Goal: Task Accomplishment & Management: Use online tool/utility

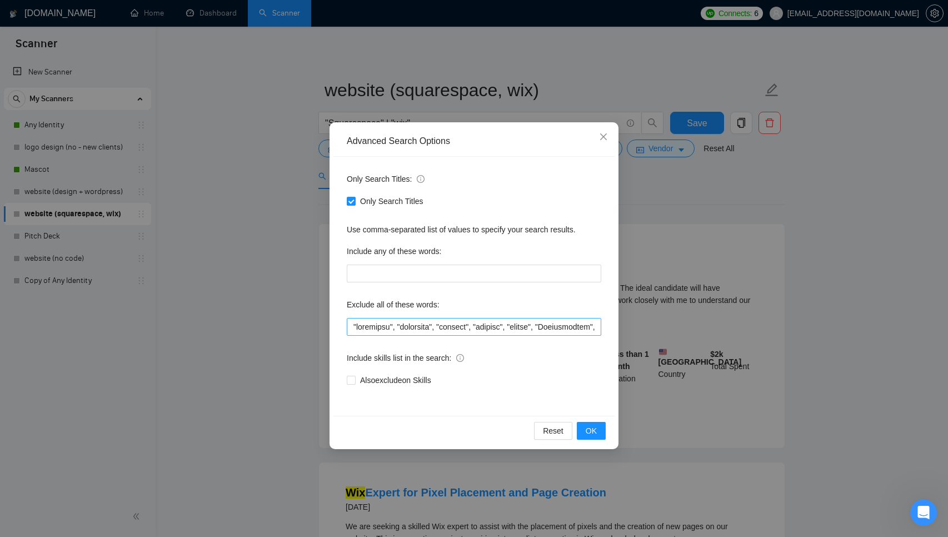
scroll to position [0, 486]
click at [491, 331] on input "text" at bounding box center [474, 327] width 254 height 18
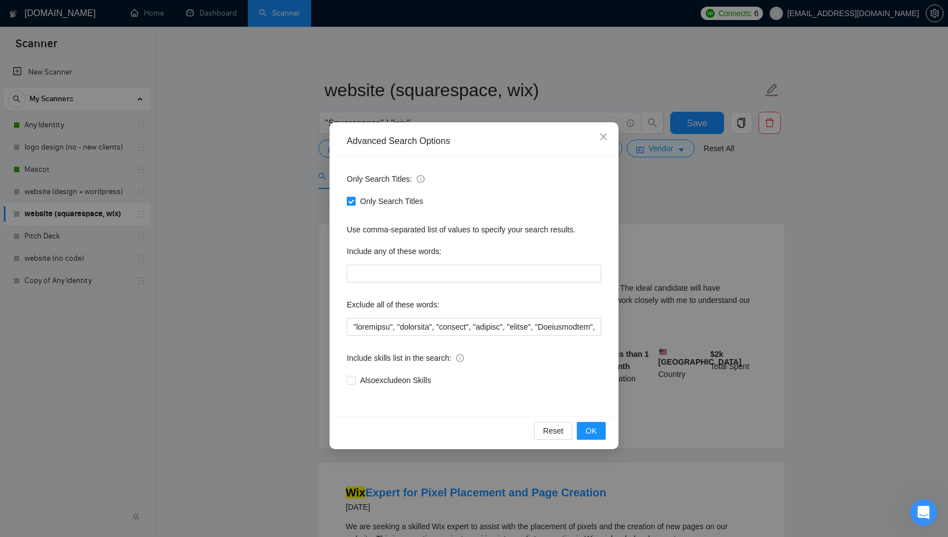
click at [352, 202] on input "Only Search Titles" at bounding box center [351, 201] width 8 height 8
click at [589, 430] on span "OK" at bounding box center [591, 430] width 11 height 12
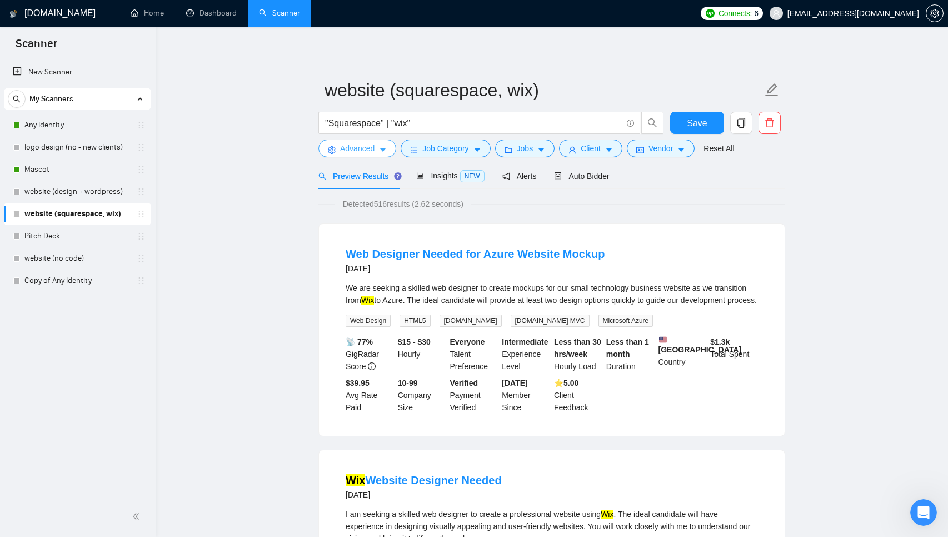
click at [355, 152] on span "Advanced" at bounding box center [357, 148] width 34 height 12
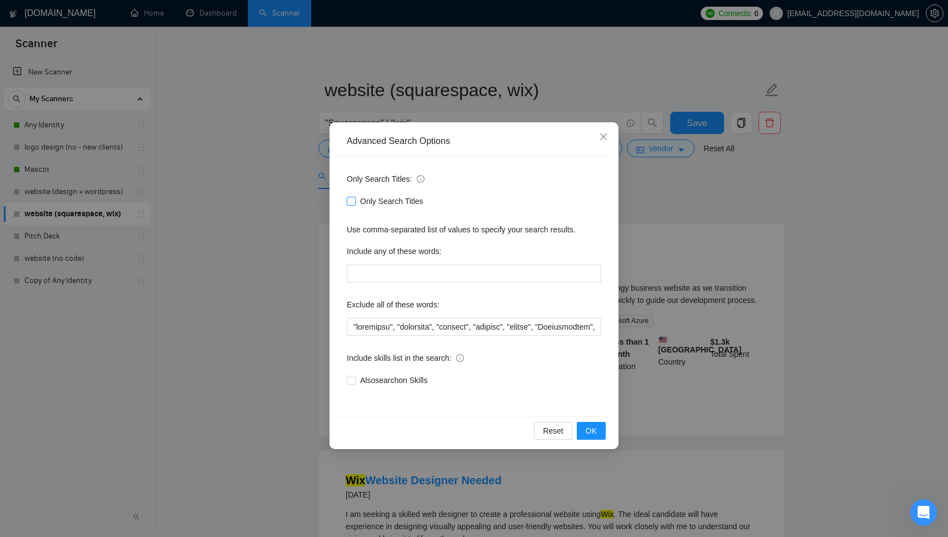
click at [348, 199] on input "Only Search Titles" at bounding box center [351, 201] width 8 height 8
click at [319, 214] on div "Advanced Search Options Only Search Titles: Only Search Titles Use comma-separa…" at bounding box center [474, 268] width 948 height 537
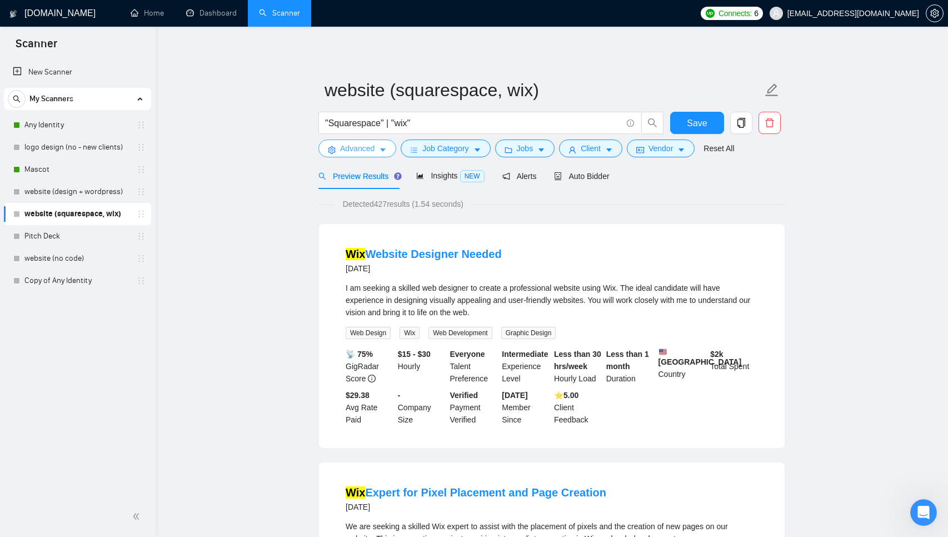
click at [343, 146] on span "Advanced" at bounding box center [357, 148] width 34 height 12
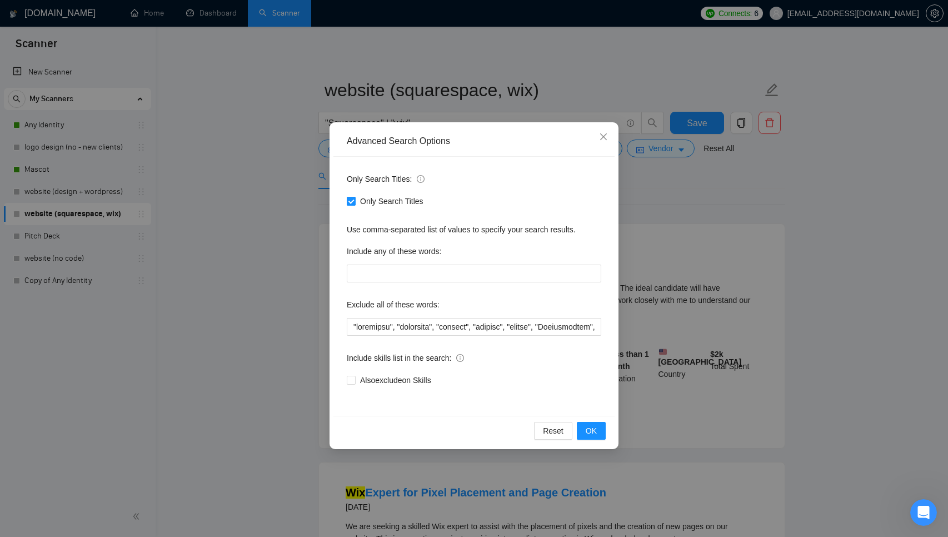
click at [353, 200] on input "Only Search Titles" at bounding box center [351, 201] width 8 height 8
click at [295, 222] on div "Advanced Search Options Only Search Titles: Only Search Titles Use comma-separa…" at bounding box center [474, 268] width 948 height 537
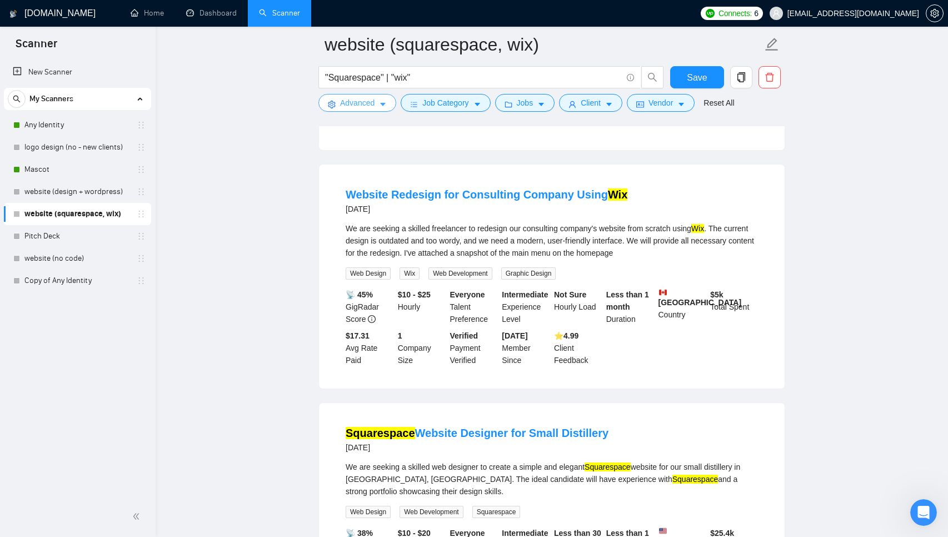
scroll to position [1943, 0]
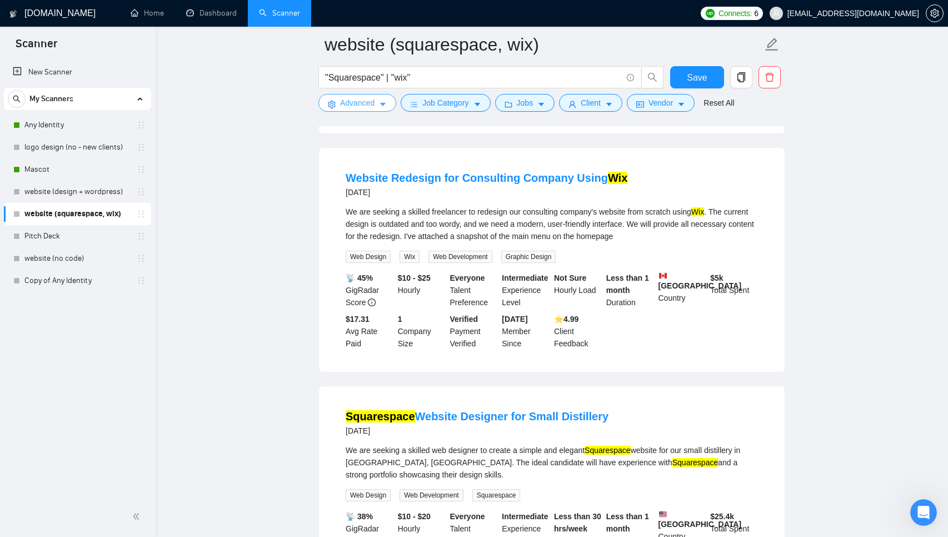
click at [344, 99] on span "Advanced" at bounding box center [357, 103] width 34 height 12
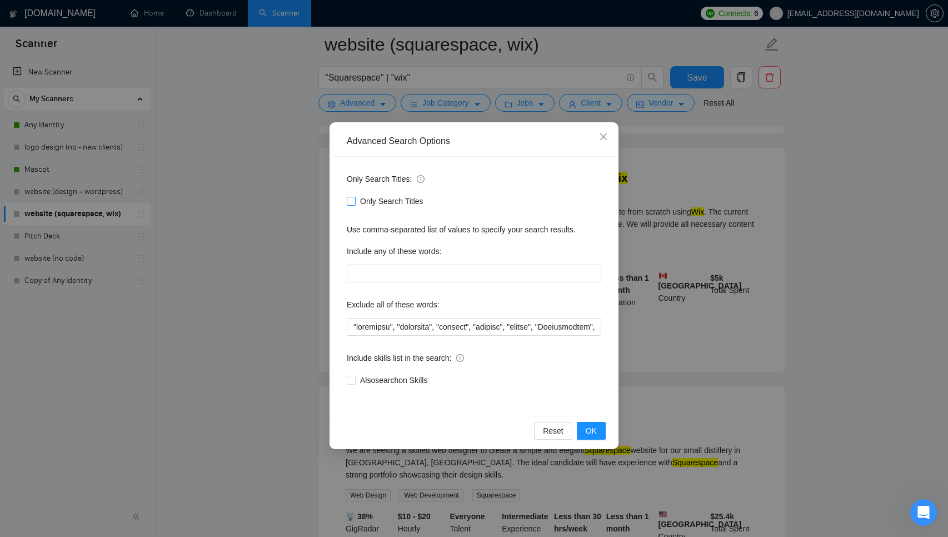
click at [400, 197] on span "Only Search Titles" at bounding box center [392, 201] width 72 height 12
click at [354, 197] on input "Only Search Titles" at bounding box center [351, 201] width 8 height 8
checkbox input "true"
click at [596, 422] on button "OK" at bounding box center [591, 431] width 29 height 18
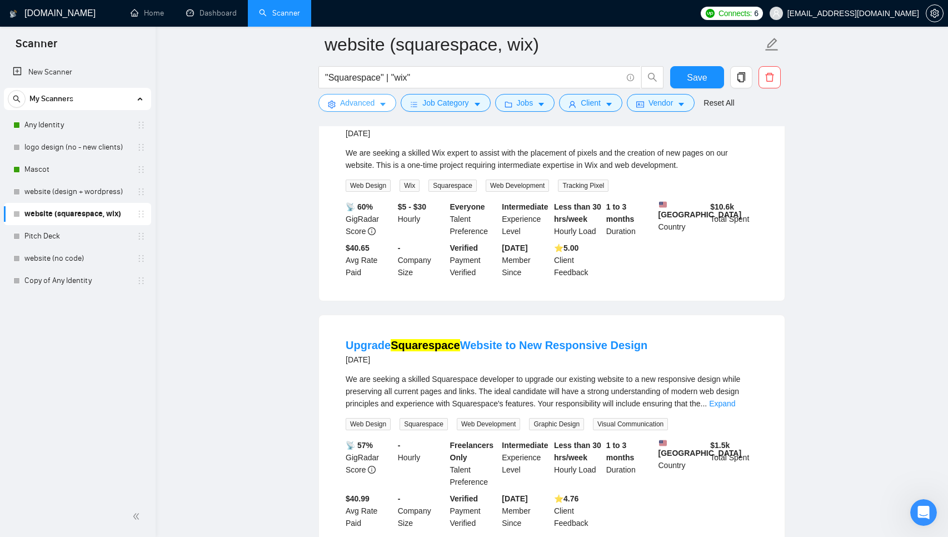
scroll to position [0, 0]
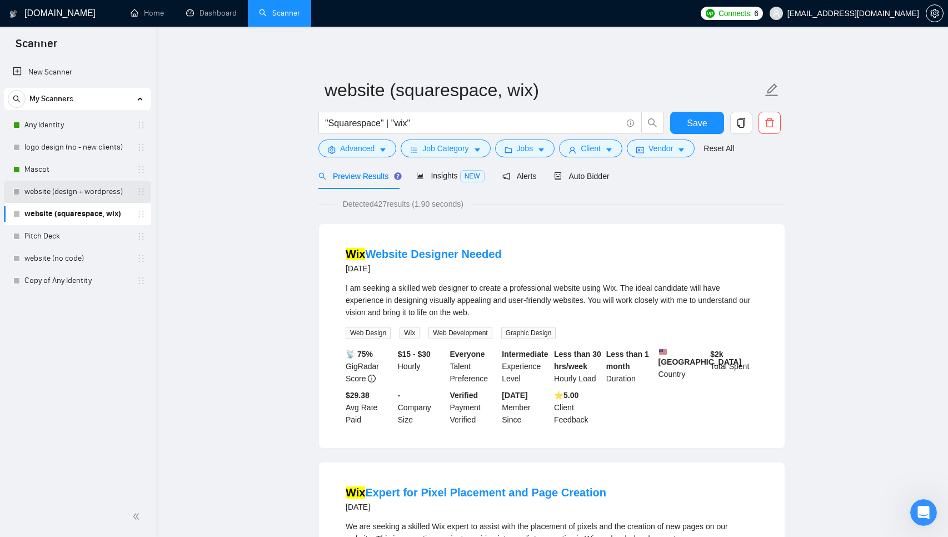
click at [87, 197] on link "website (design + wordpress)" at bounding box center [77, 192] width 106 height 22
click at [690, 112] on button "Save" at bounding box center [697, 123] width 54 height 22
click at [74, 187] on link "website (design + wordpress)" at bounding box center [77, 192] width 106 height 22
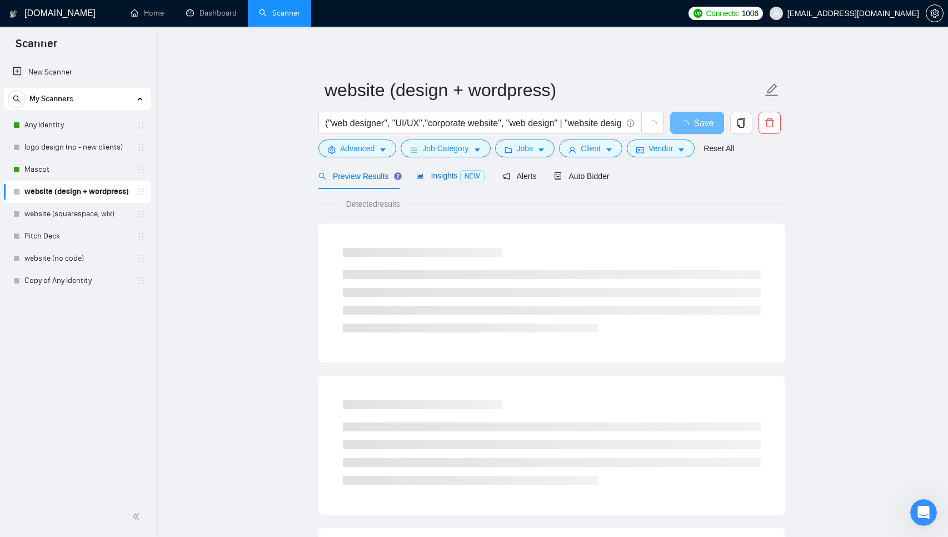
click at [440, 176] on span "Insights NEW" at bounding box center [450, 175] width 68 height 9
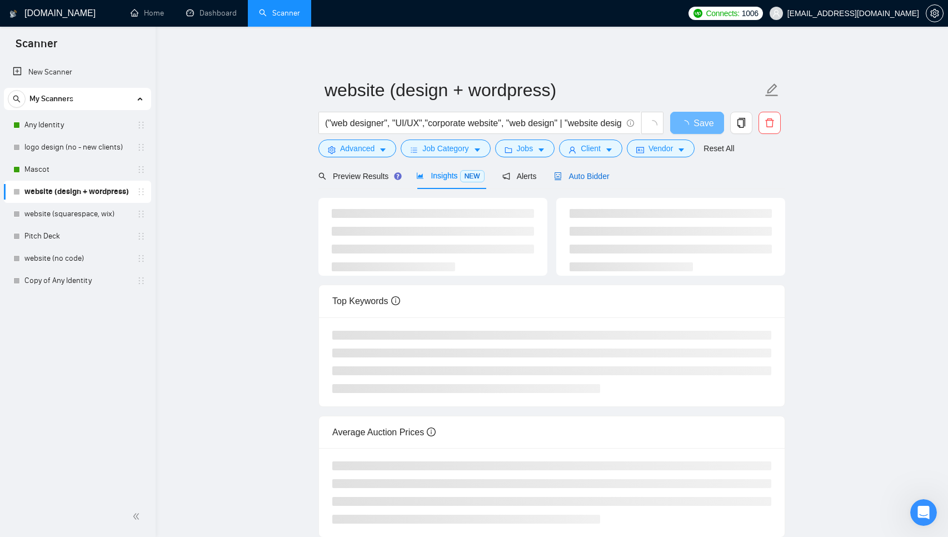
click at [597, 177] on span "Auto Bidder" at bounding box center [581, 176] width 55 height 9
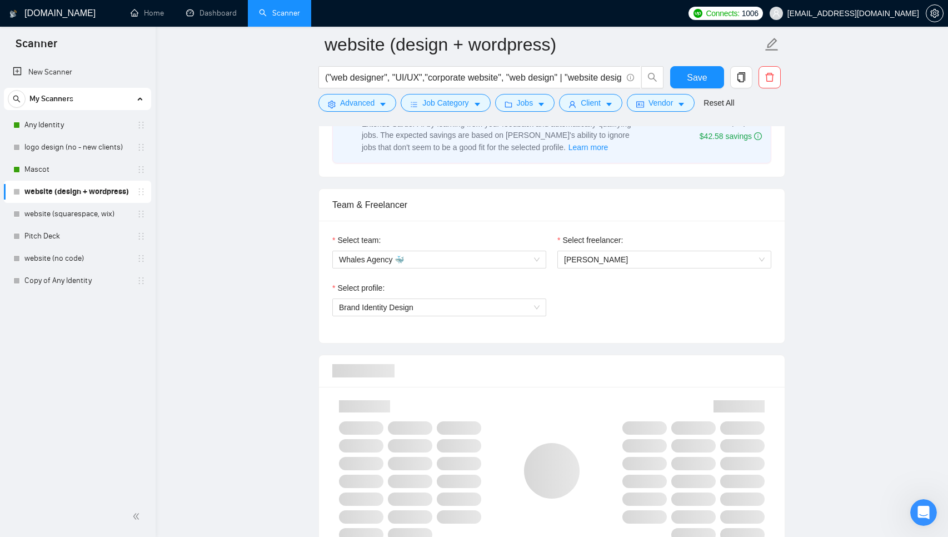
scroll to position [494, 0]
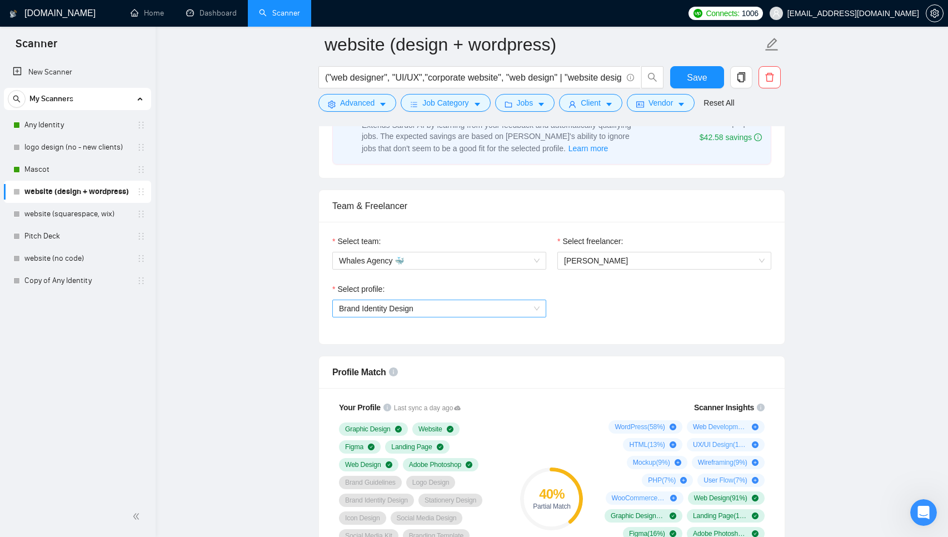
click at [437, 315] on span "Brand Identity Design" at bounding box center [439, 308] width 201 height 17
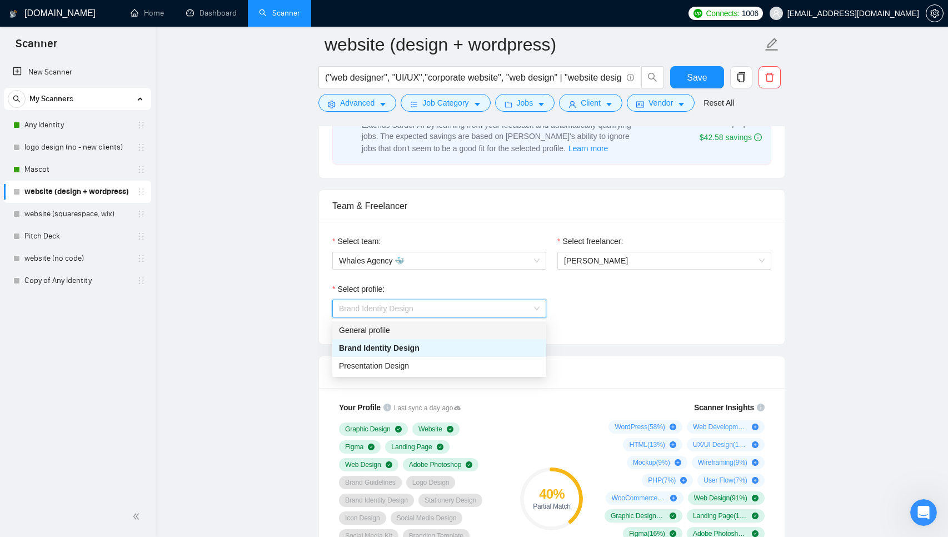
click at [581, 328] on div "Select profile: Brand Identity Design" at bounding box center [552, 307] width 450 height 48
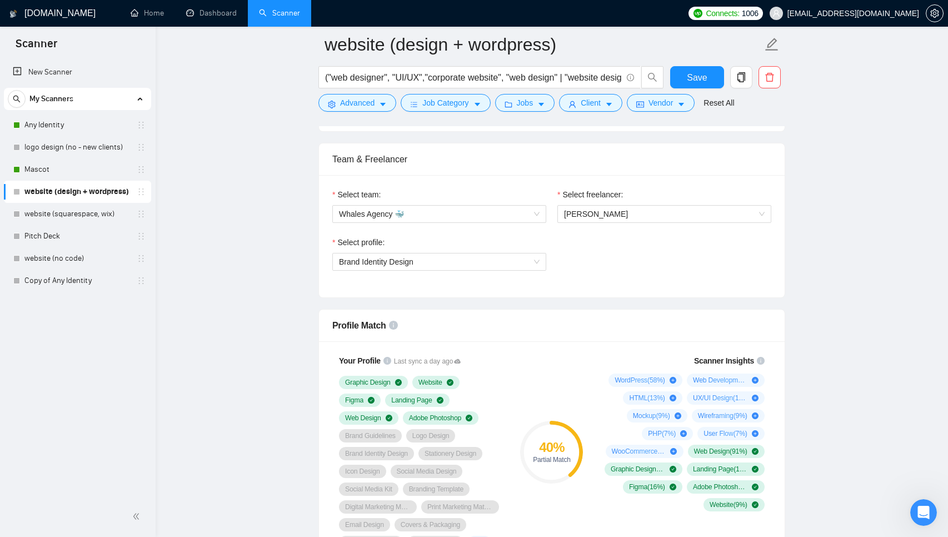
scroll to position [544, 0]
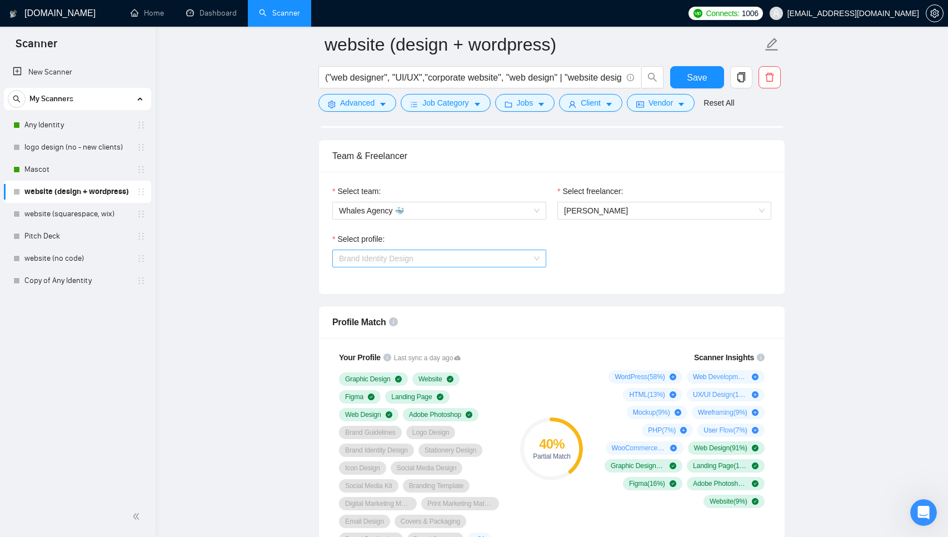
click at [435, 262] on span "Brand Identity Design" at bounding box center [439, 258] width 201 height 17
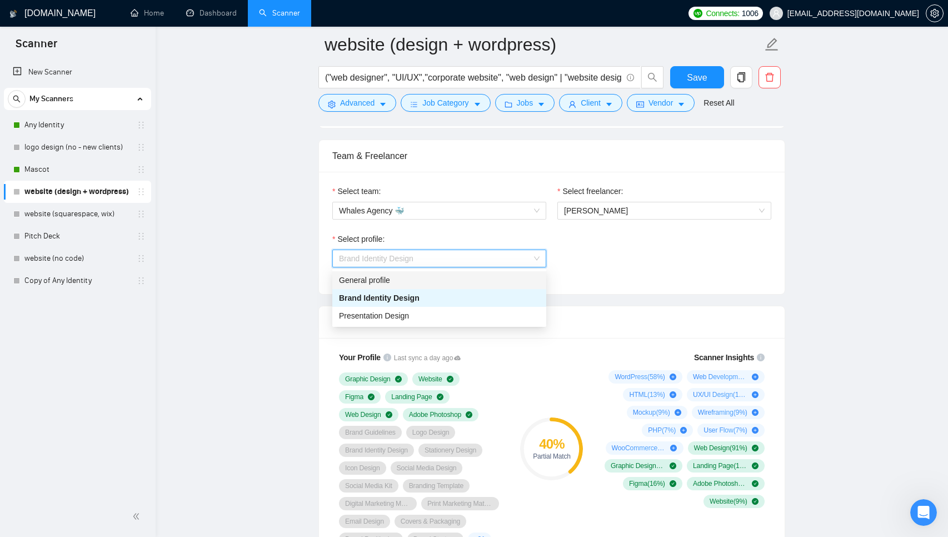
click at [418, 278] on div "General profile" at bounding box center [439, 280] width 201 height 12
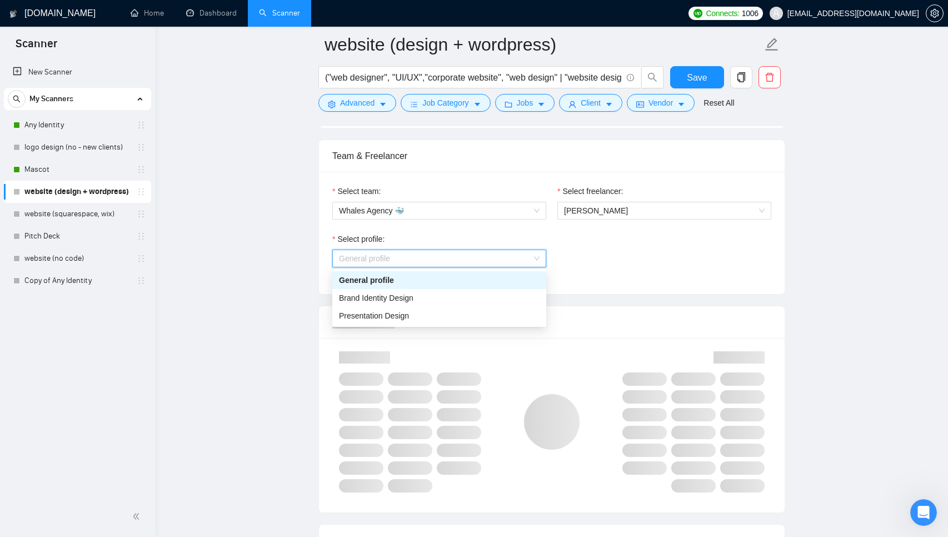
click at [431, 257] on span "General profile" at bounding box center [439, 258] width 201 height 17
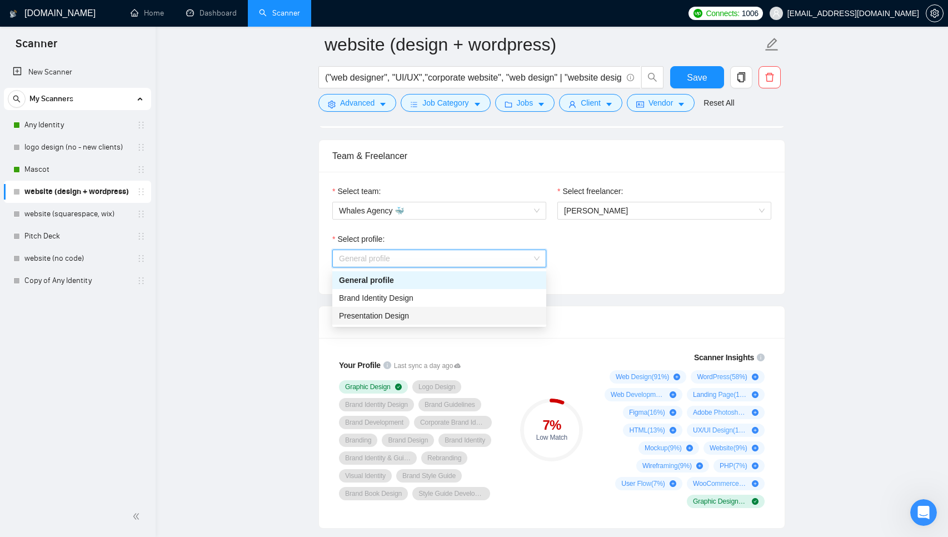
click at [413, 312] on div "Presentation Design" at bounding box center [439, 315] width 201 height 12
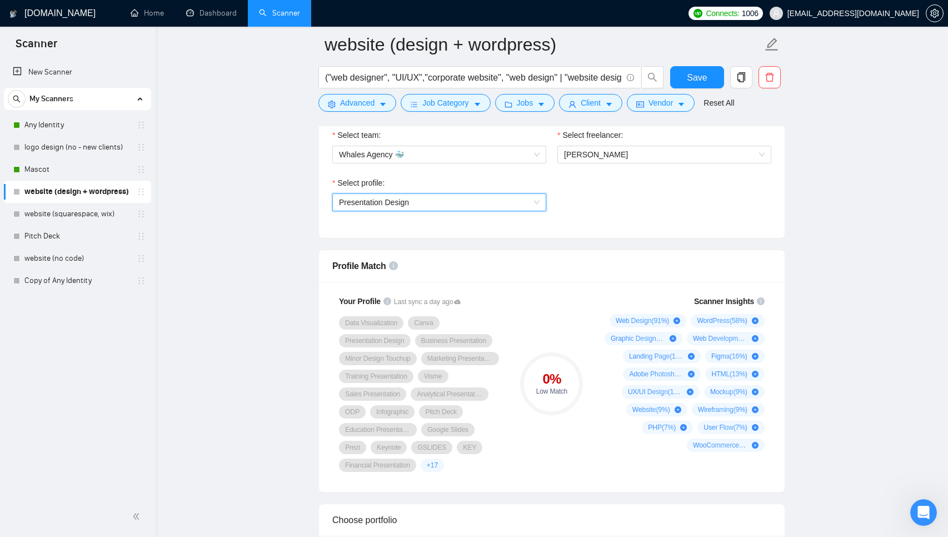
scroll to position [603, 0]
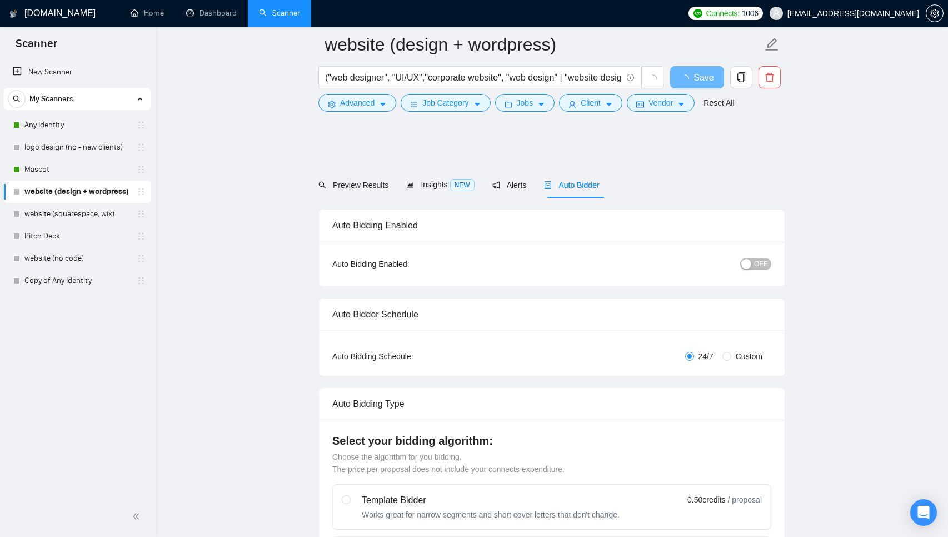
scroll to position [603, 0]
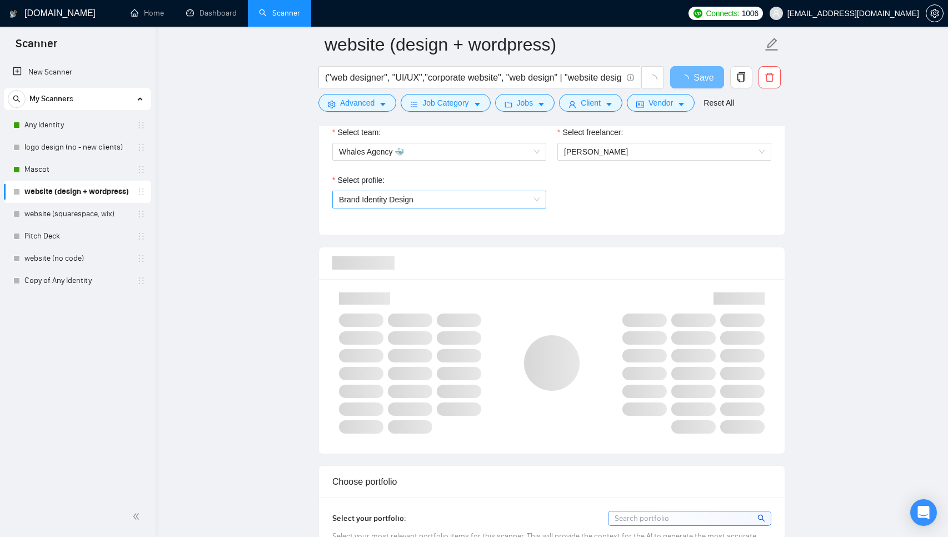
click at [475, 199] on span "Brand Identity Design" at bounding box center [439, 199] width 201 height 17
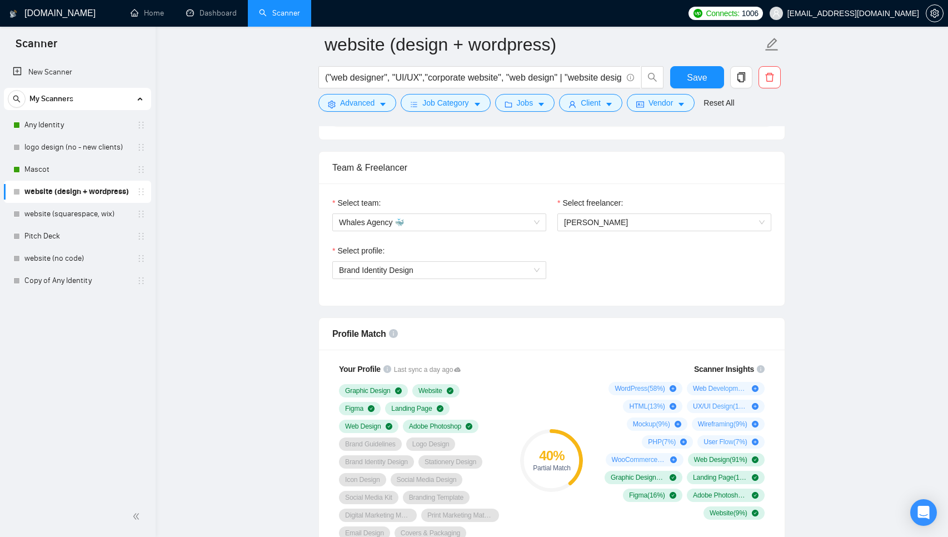
scroll to position [548, 0]
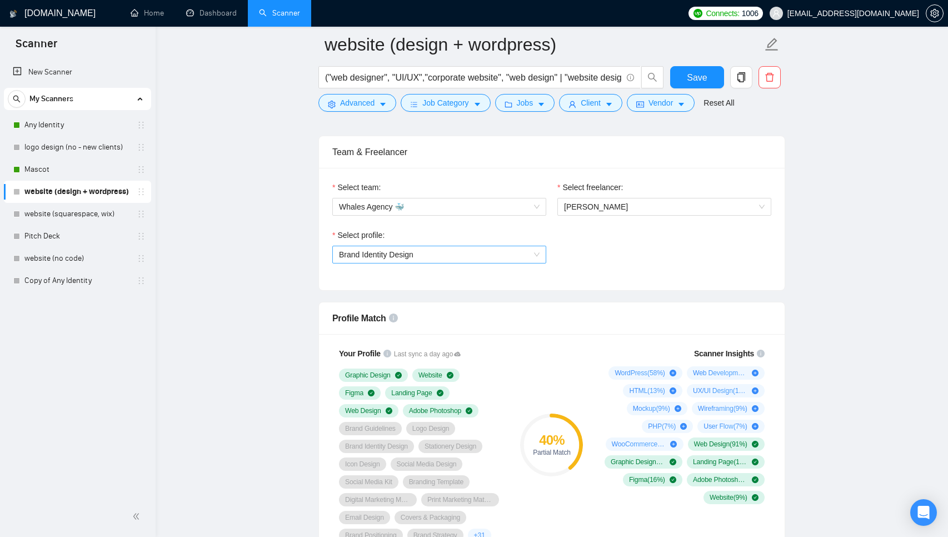
click at [377, 257] on span "Brand Identity Design" at bounding box center [376, 254] width 74 height 9
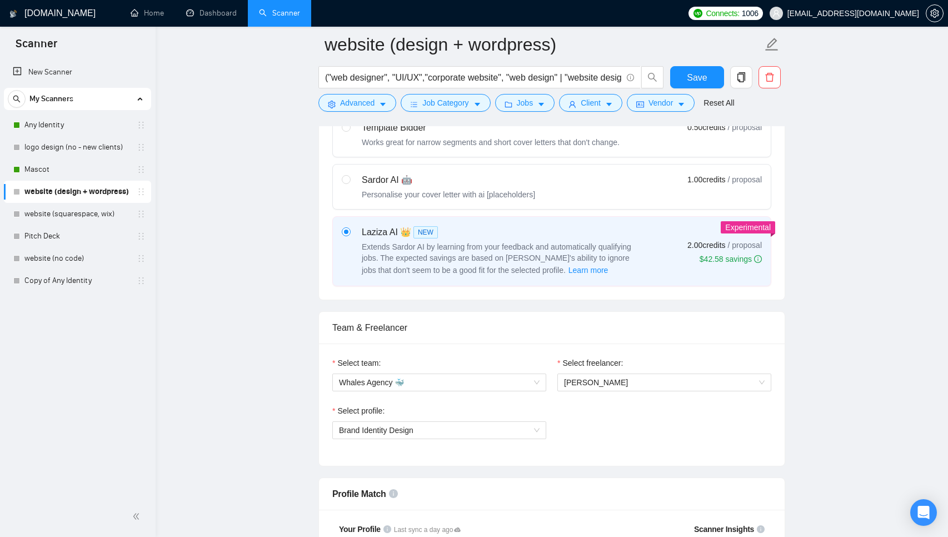
scroll to position [357, 0]
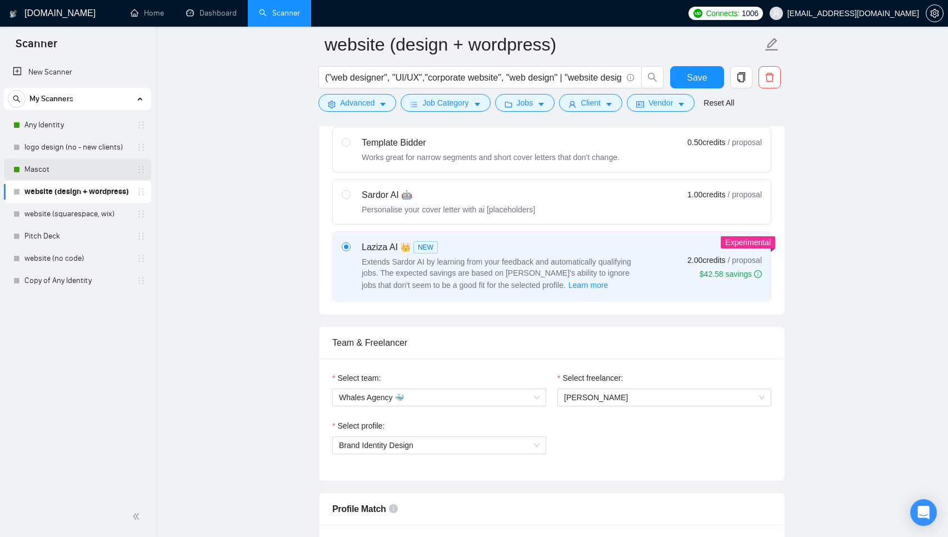
click at [61, 172] on link "Mascot" at bounding box center [77, 169] width 106 height 22
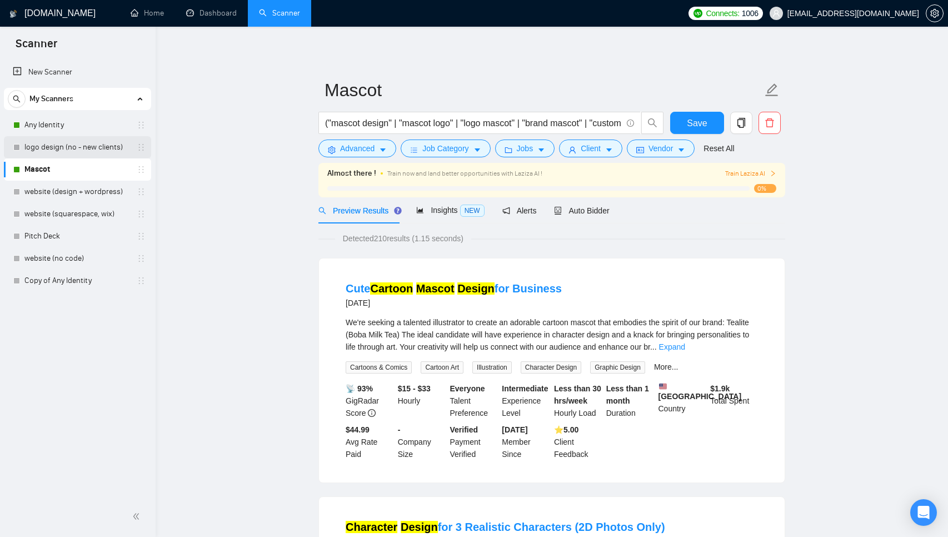
click at [68, 155] on link "logo design (no - new clients)" at bounding box center [77, 147] width 106 height 22
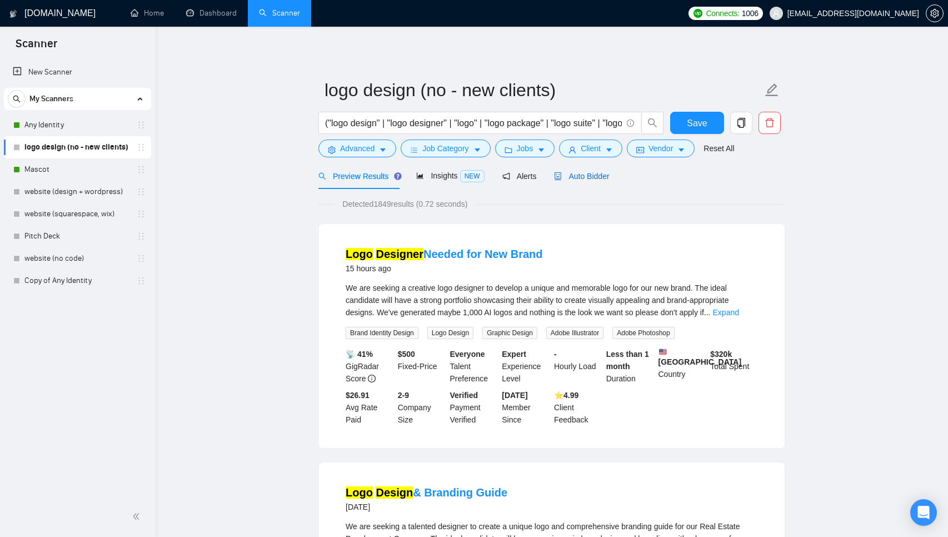
click at [606, 172] on span "Auto Bidder" at bounding box center [581, 176] width 55 height 9
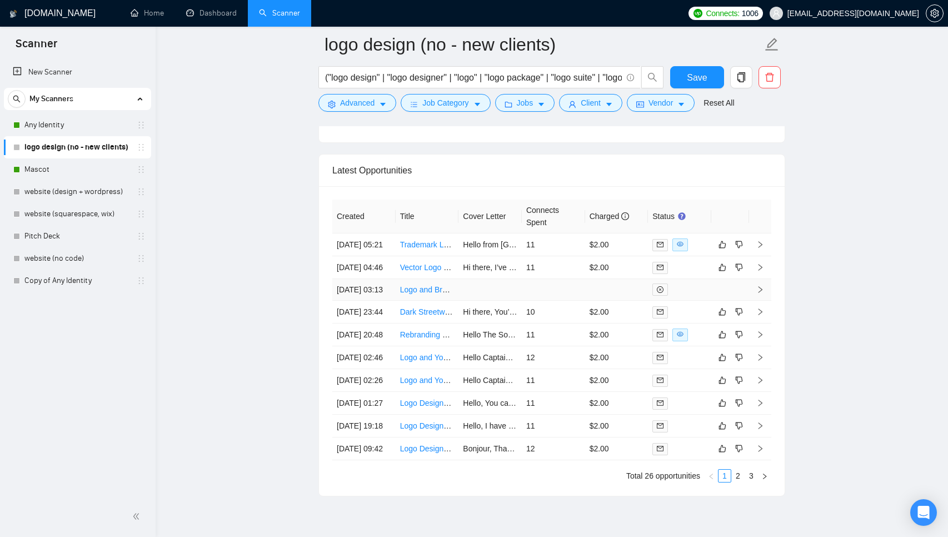
scroll to position [2919, 0]
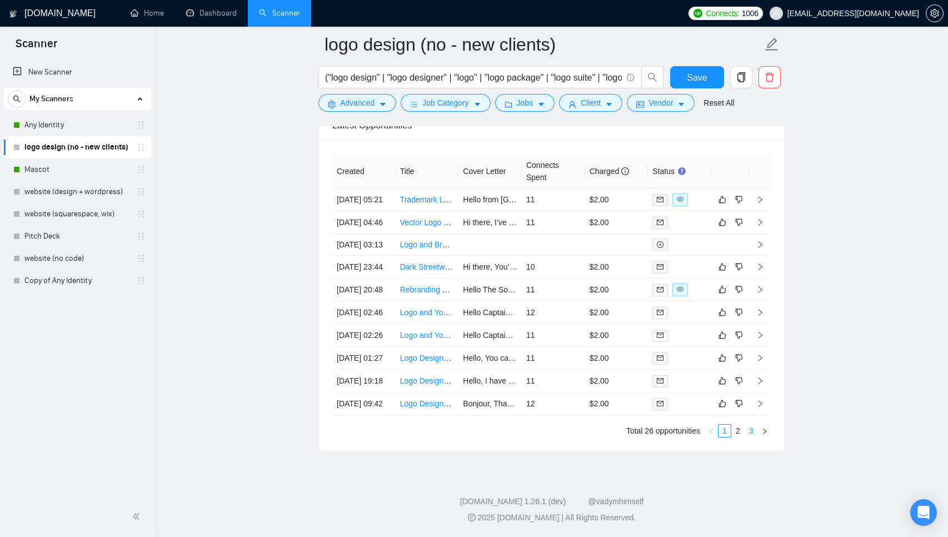
click at [750, 427] on link "3" at bounding box center [751, 430] width 12 height 12
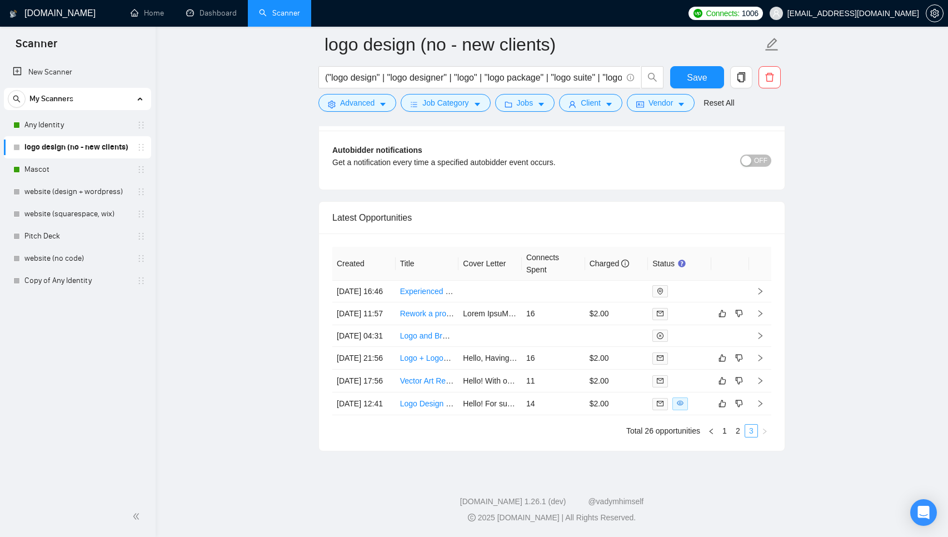
scroll to position [2770, 0]
click at [740, 437] on link "2" at bounding box center [738, 430] width 12 height 12
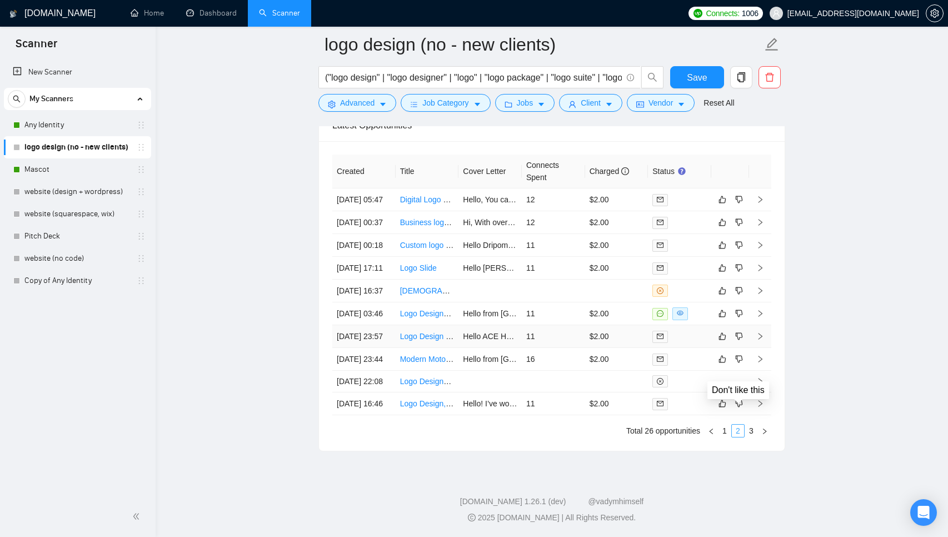
scroll to position [2919, 0]
click at [724, 428] on link "1" at bounding box center [724, 430] width 12 height 12
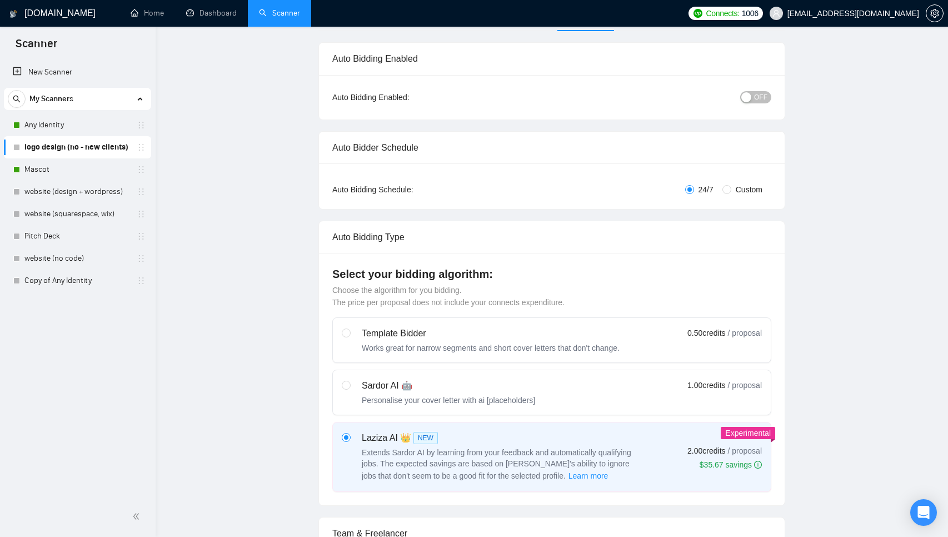
scroll to position [0, 0]
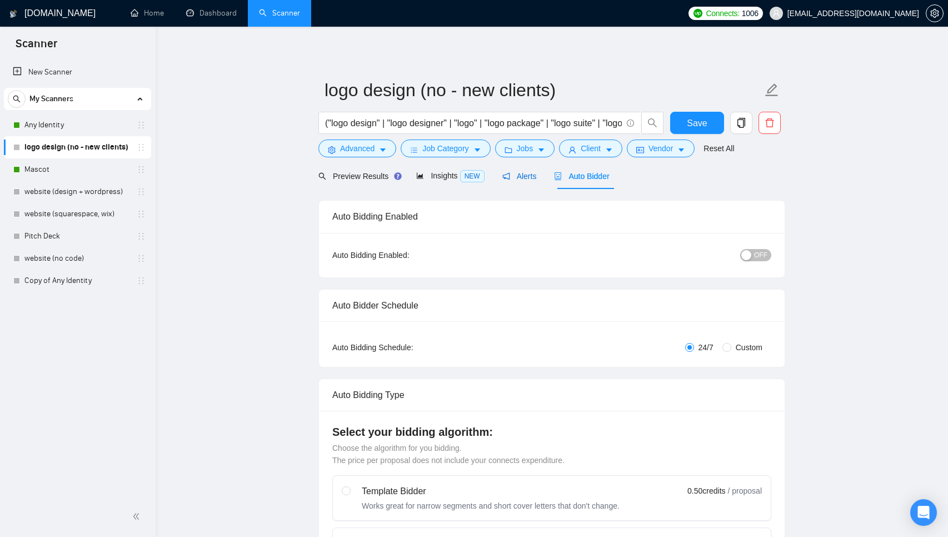
click at [519, 175] on span "Alerts" at bounding box center [519, 176] width 34 height 9
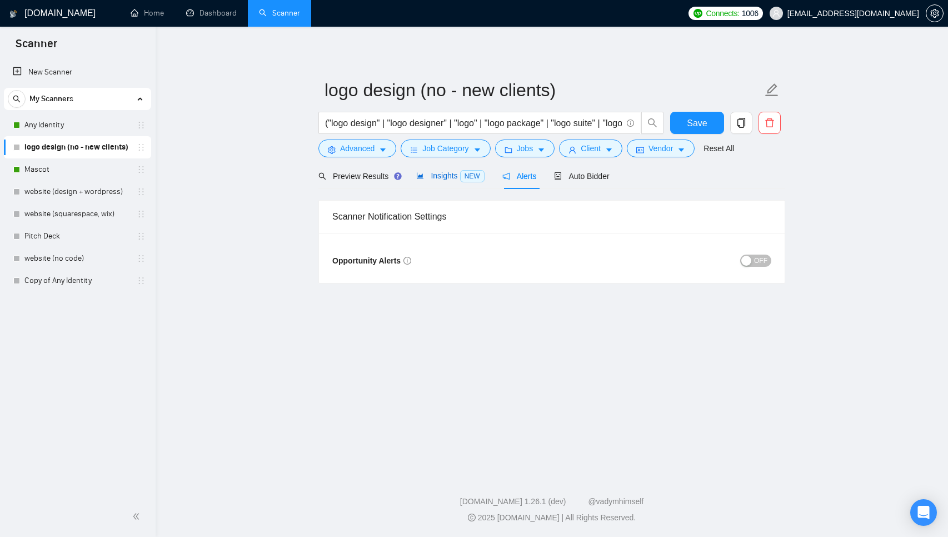
click at [446, 173] on span "Insights NEW" at bounding box center [450, 175] width 68 height 9
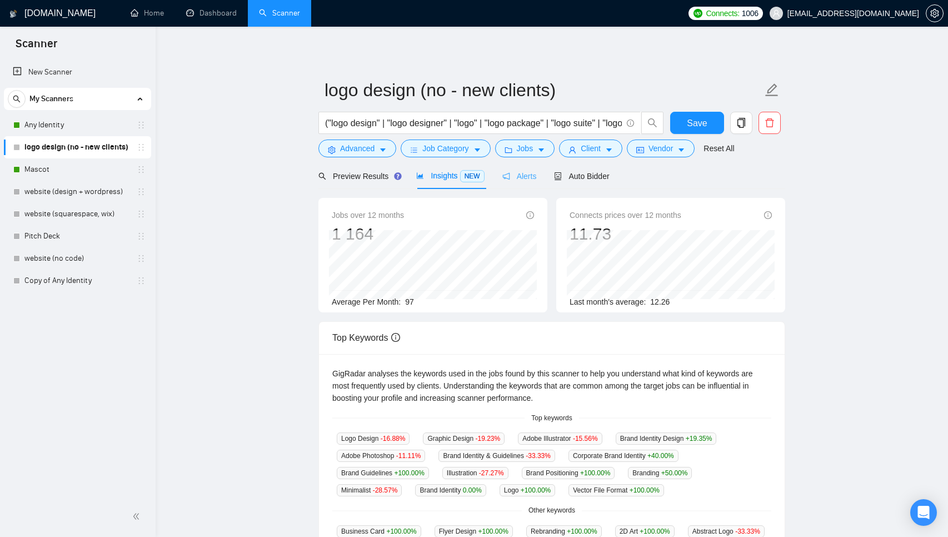
click at [525, 183] on div "Alerts" at bounding box center [519, 176] width 34 height 26
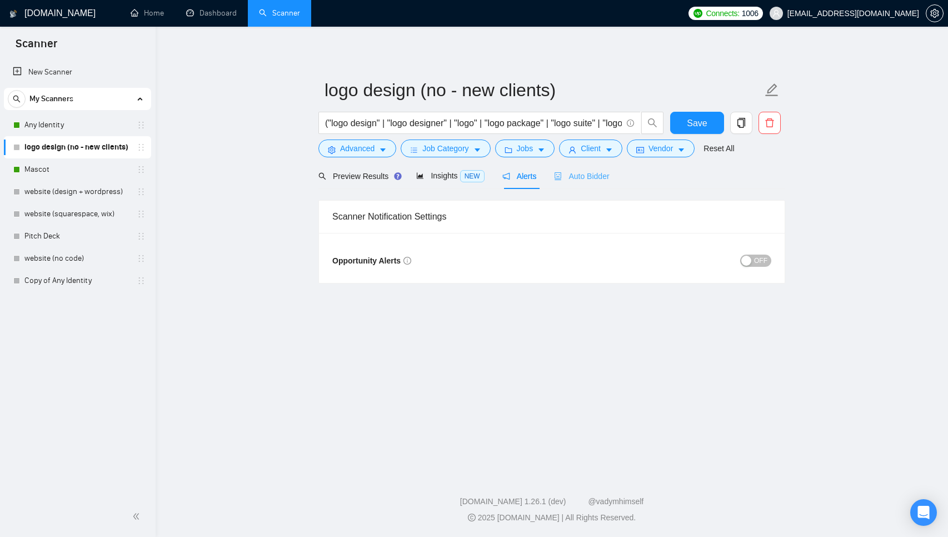
click at [576, 186] on div "Auto Bidder" at bounding box center [581, 176] width 55 height 26
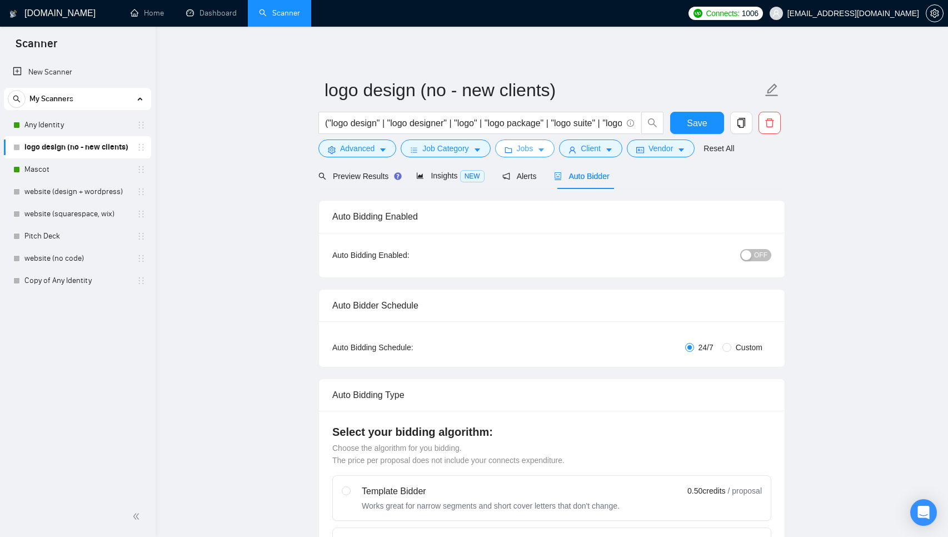
click at [531, 145] on span "Jobs" at bounding box center [525, 148] width 17 height 12
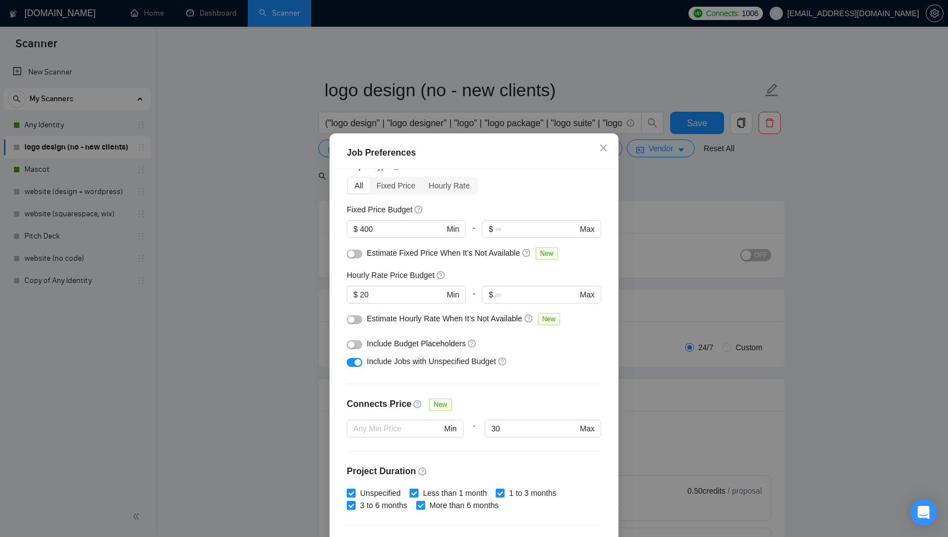
scroll to position [50, 0]
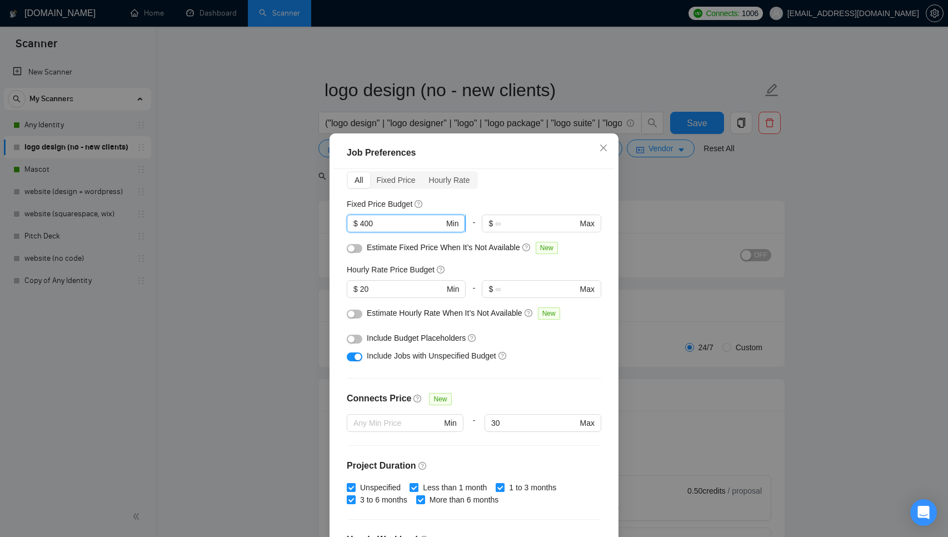
drag, startPoint x: 391, startPoint y: 224, endPoint x: 353, endPoint y: 224, distance: 37.2
click at [353, 224] on span "$ 400 Min" at bounding box center [406, 223] width 118 height 18
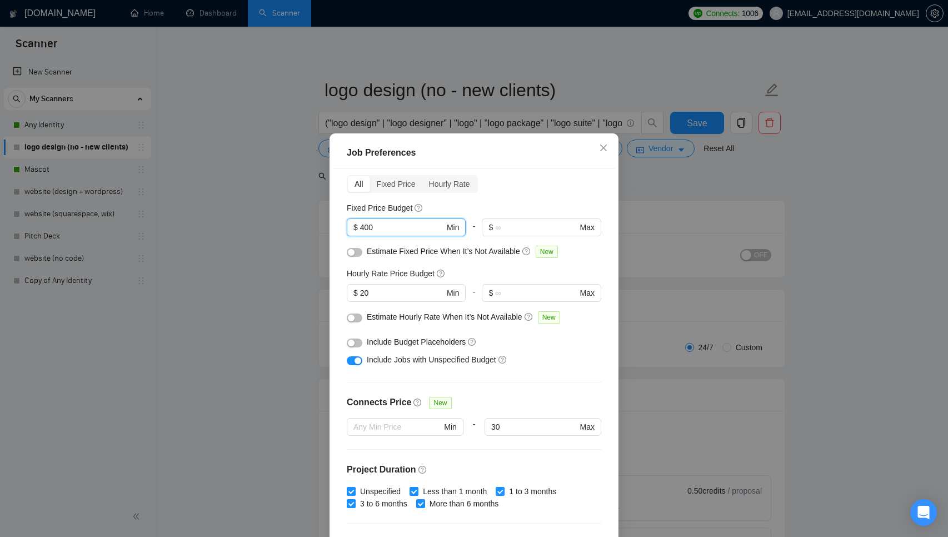
scroll to position [38, 0]
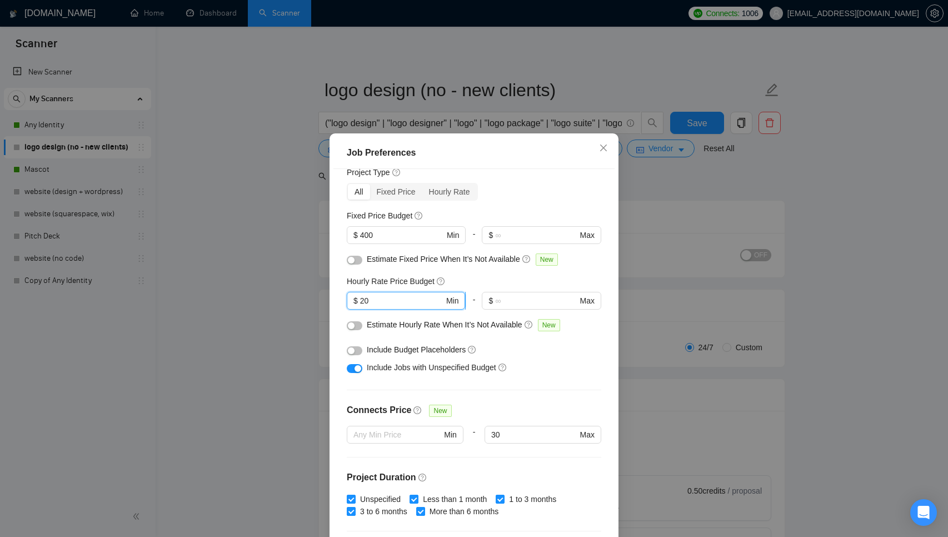
click at [403, 302] on input "20" at bounding box center [402, 300] width 84 height 12
type input "25"
click at [513, 279] on div "Hourly Rate Price Budget" at bounding box center [474, 281] width 254 height 12
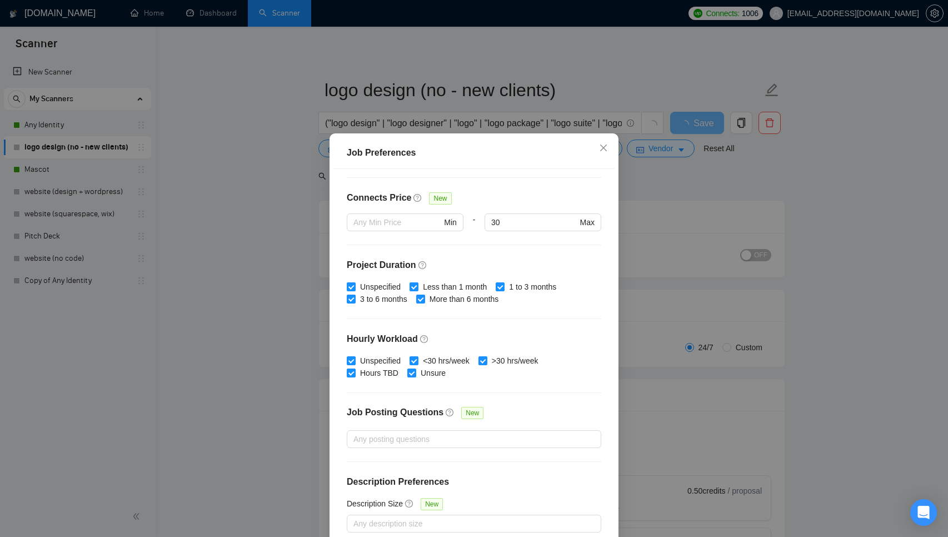
scroll to position [57, 0]
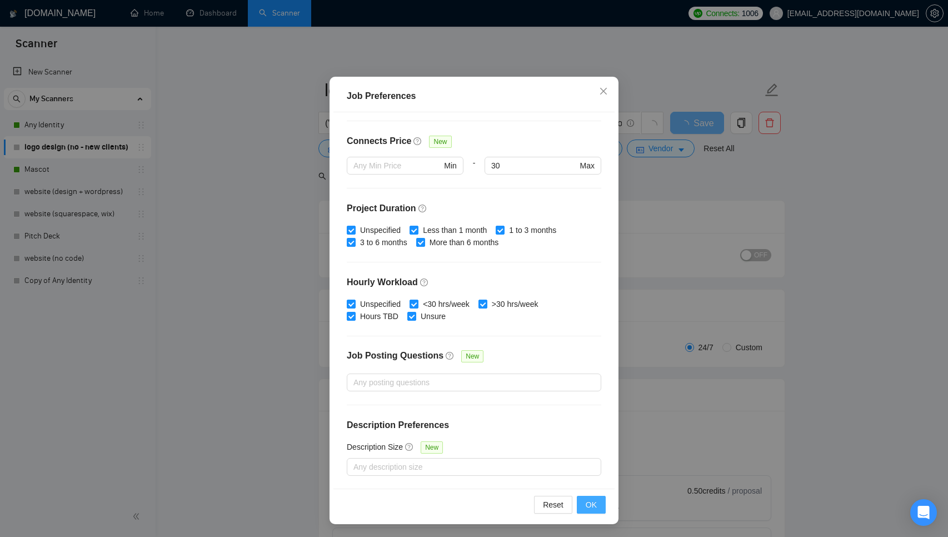
click at [593, 506] on span "OK" at bounding box center [591, 504] width 11 height 12
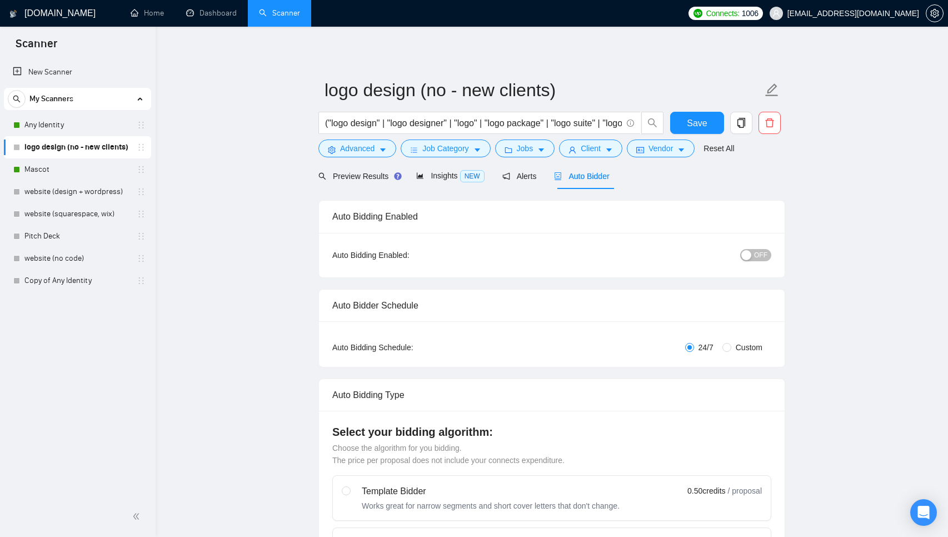
scroll to position [0, 0]
click at [526, 153] on span "Jobs" at bounding box center [525, 148] width 17 height 12
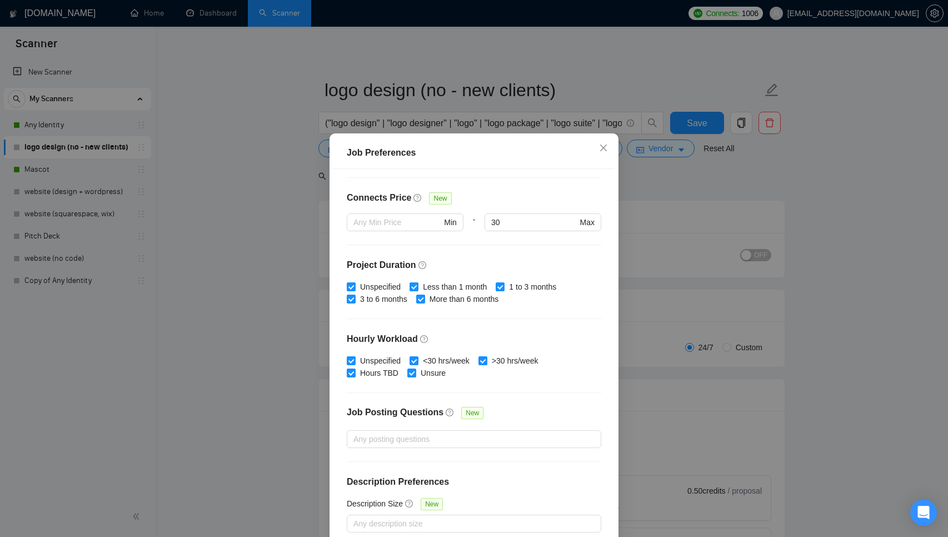
click at [676, 192] on div "Job Preferences Budget Project Type All Fixed Price Hourly Rate Fixed Price Bud…" at bounding box center [474, 268] width 948 height 537
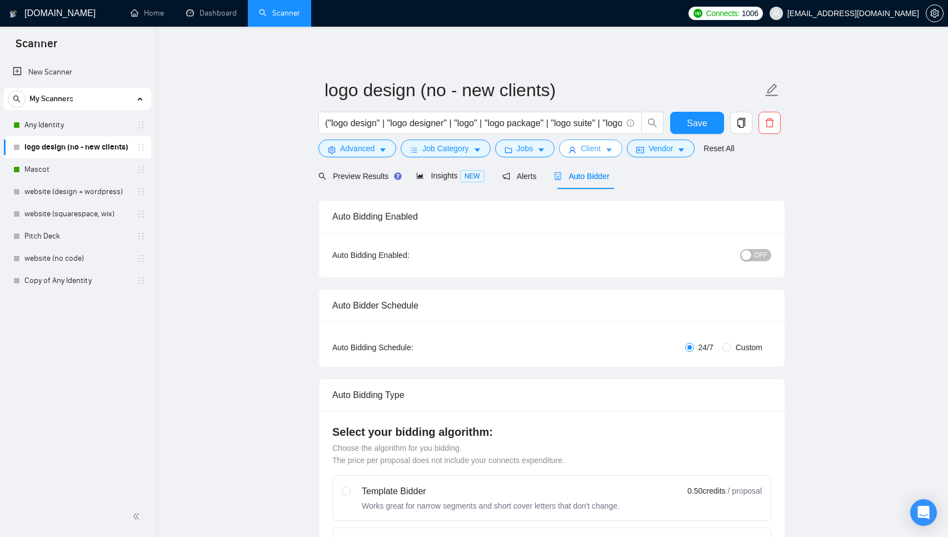
click at [589, 148] on span "Client" at bounding box center [591, 148] width 20 height 12
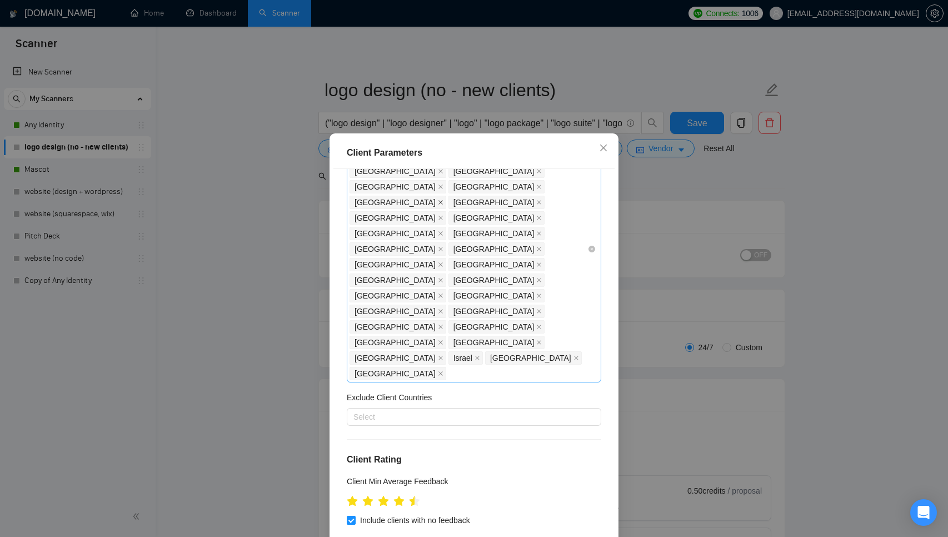
scroll to position [155, 0]
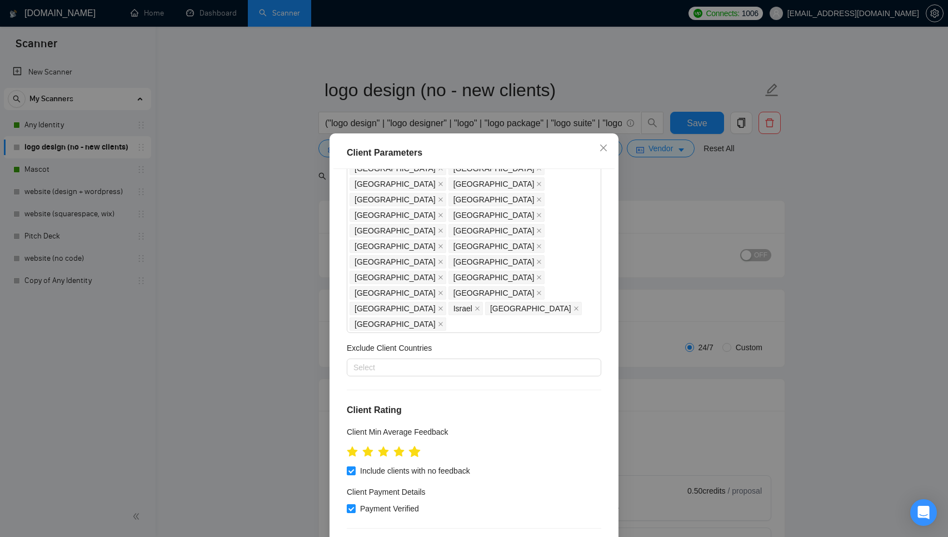
click at [417, 446] on icon "star" at bounding box center [415, 451] width 12 height 11
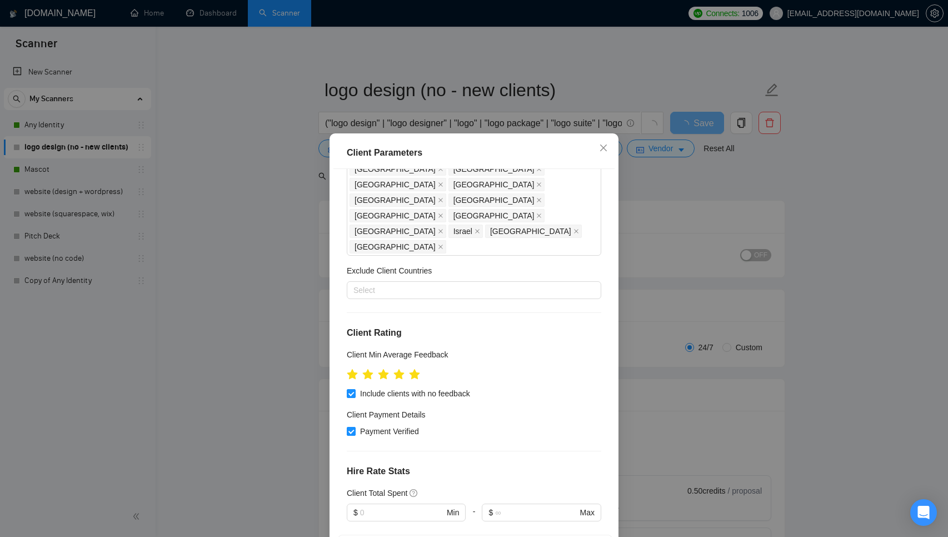
scroll to position [235, 0]
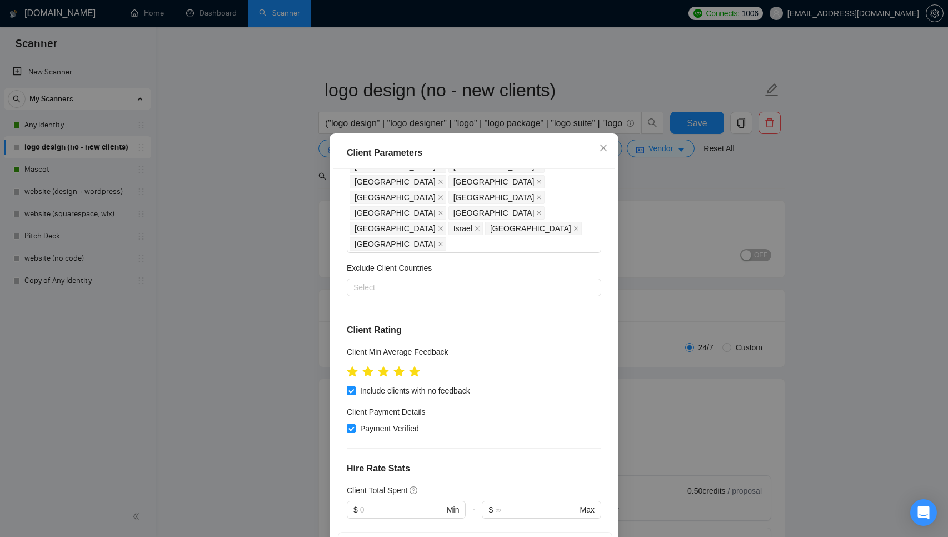
click at [409, 384] on span "Include clients with no feedback" at bounding box center [415, 390] width 119 height 12
click at [354, 386] on input "Include clients with no feedback" at bounding box center [351, 390] width 8 height 8
click at [409, 384] on span "Include clients with no feedback" at bounding box center [415, 390] width 119 height 12
click at [354, 386] on input "Include clients with no feedback" at bounding box center [351, 390] width 8 height 8
checkbox input "true"
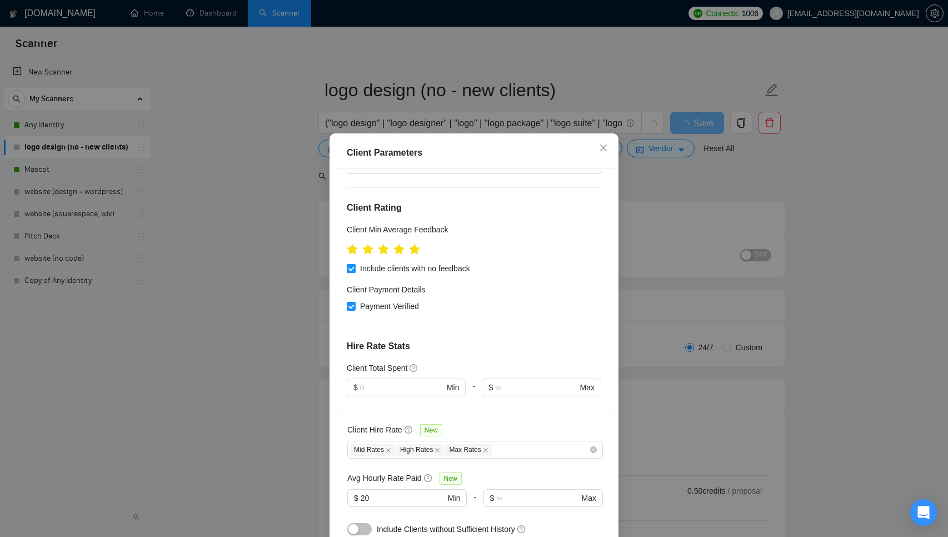
scroll to position [357, 0]
click at [388, 448] on icon "close" at bounding box center [389, 451] width 6 height 6
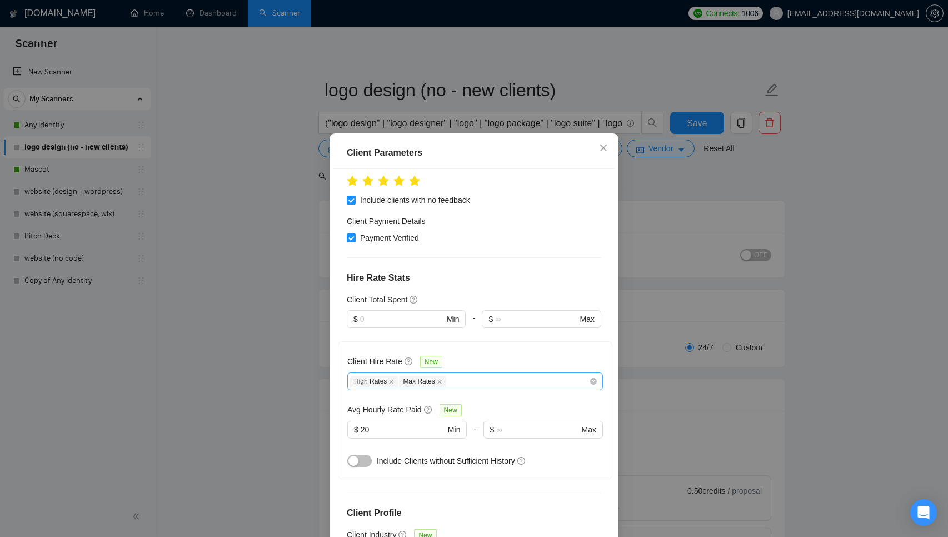
scroll to position [23, 0]
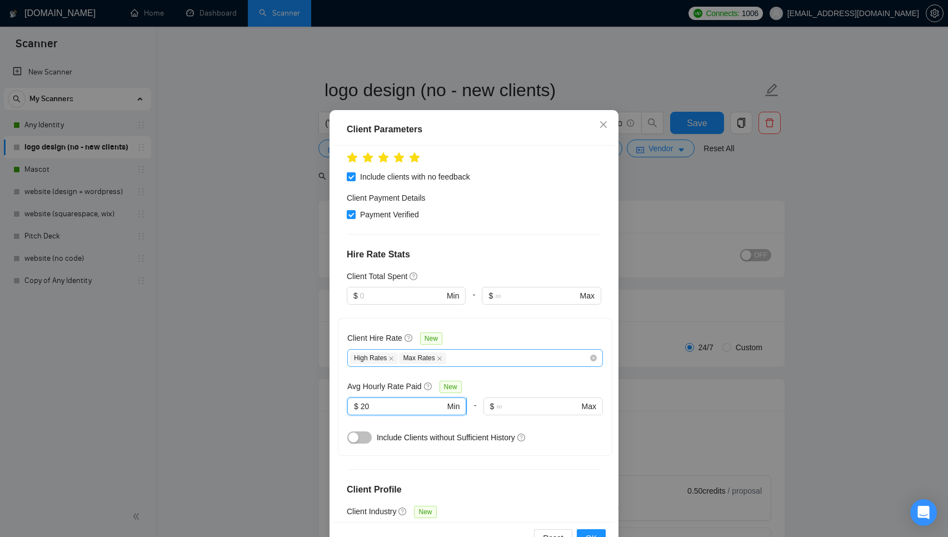
click at [400, 400] on input "20" at bounding box center [403, 406] width 84 height 12
type input "25"
click at [574, 431] on div "Include Clients without Sufficient History" at bounding box center [490, 437] width 226 height 12
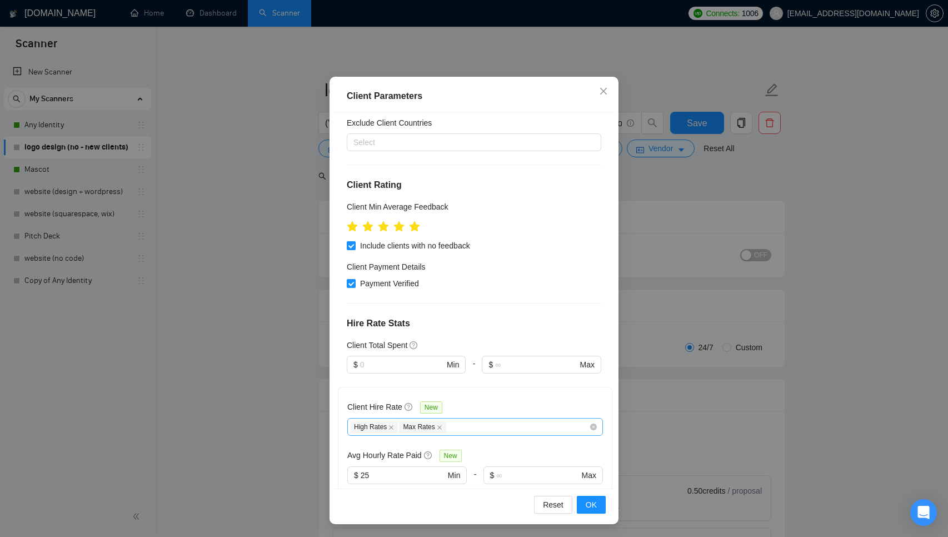
scroll to position [349, 0]
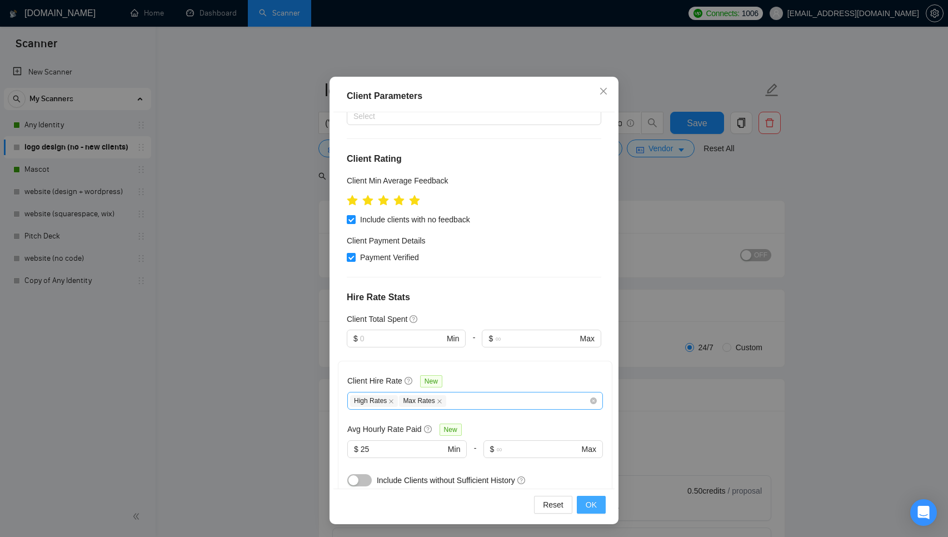
click at [591, 510] on button "OK" at bounding box center [591, 505] width 29 height 18
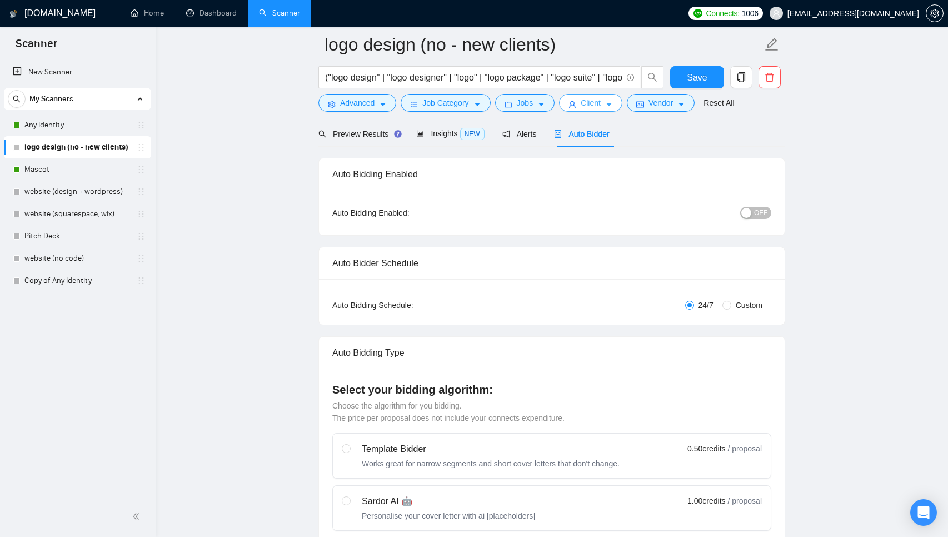
scroll to position [0, 0]
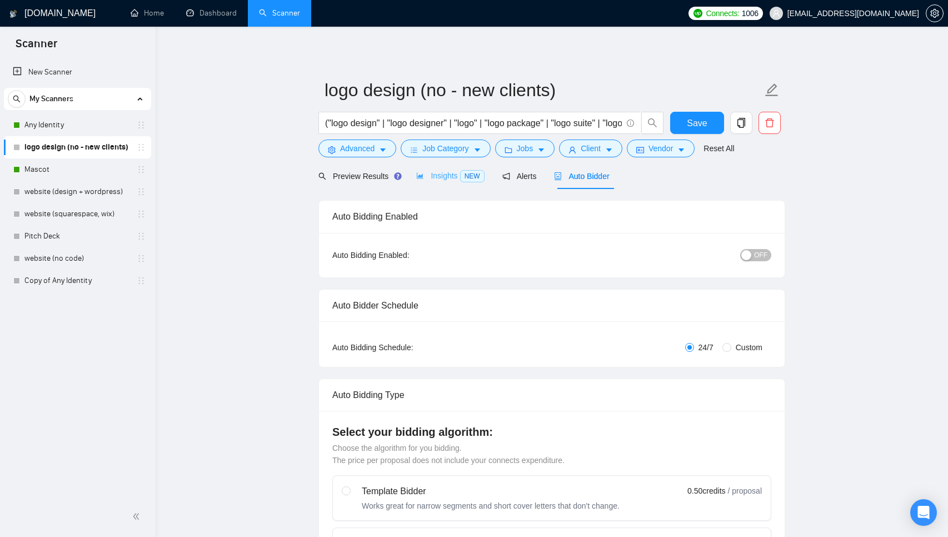
click at [457, 183] on div "Insights NEW" at bounding box center [450, 176] width 68 height 26
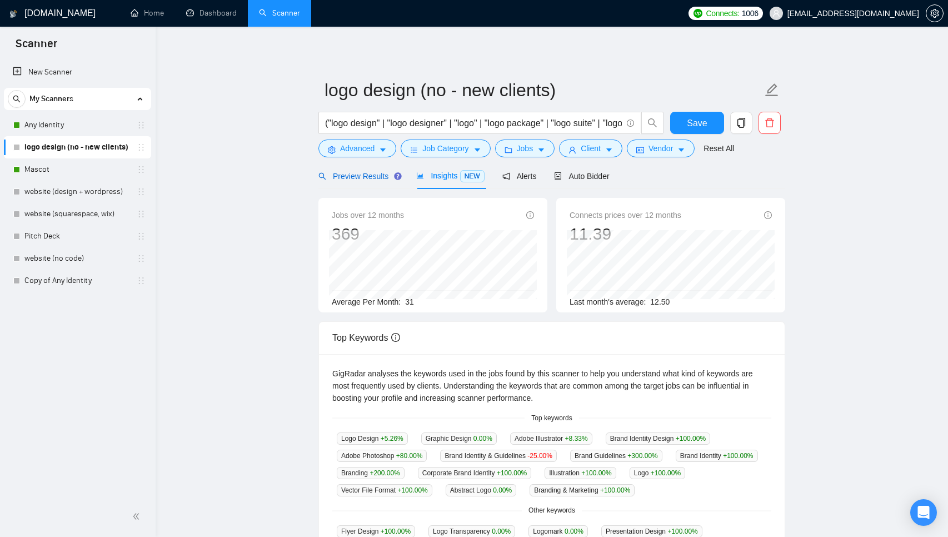
click at [364, 179] on span "Preview Results" at bounding box center [358, 176] width 80 height 9
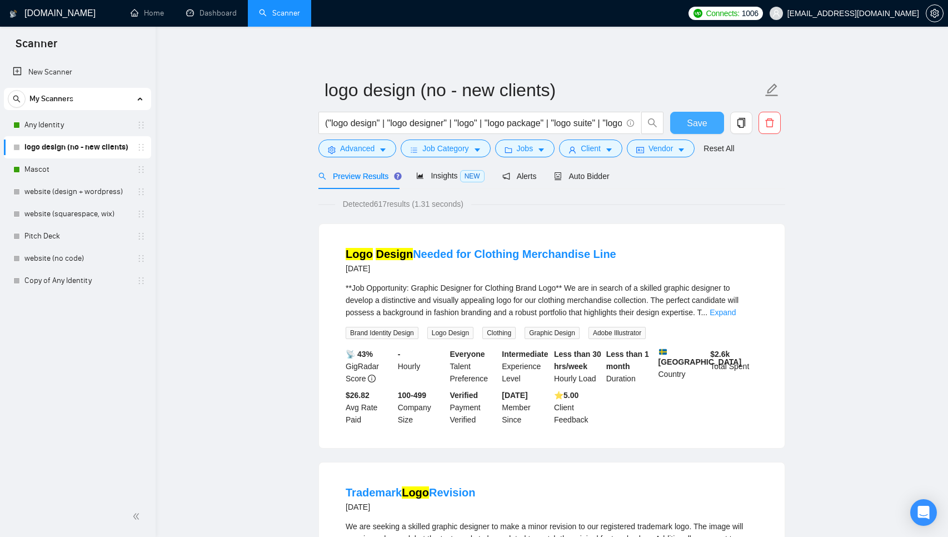
click at [697, 123] on span "Save" at bounding box center [697, 123] width 20 height 14
click at [441, 186] on div "Insights NEW" at bounding box center [450, 176] width 68 height 26
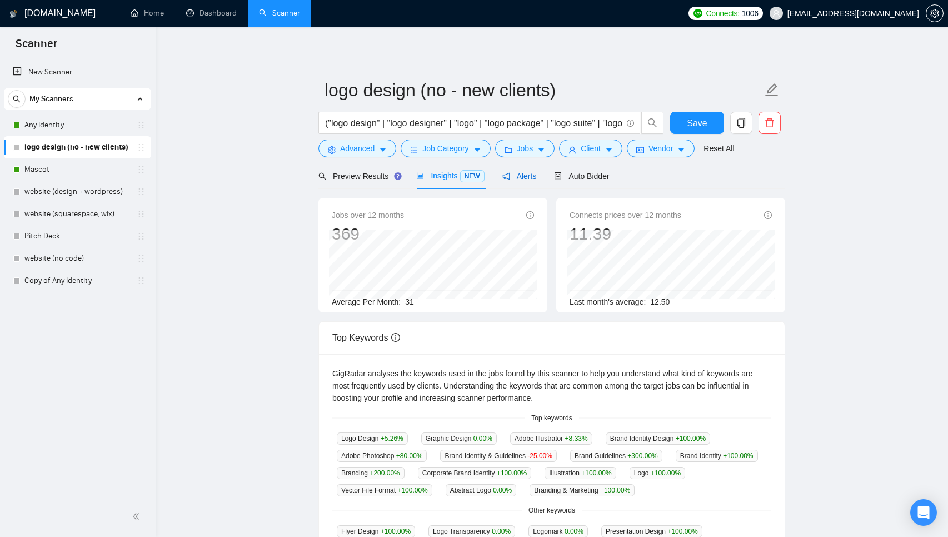
click at [533, 171] on div "Alerts" at bounding box center [519, 176] width 34 height 12
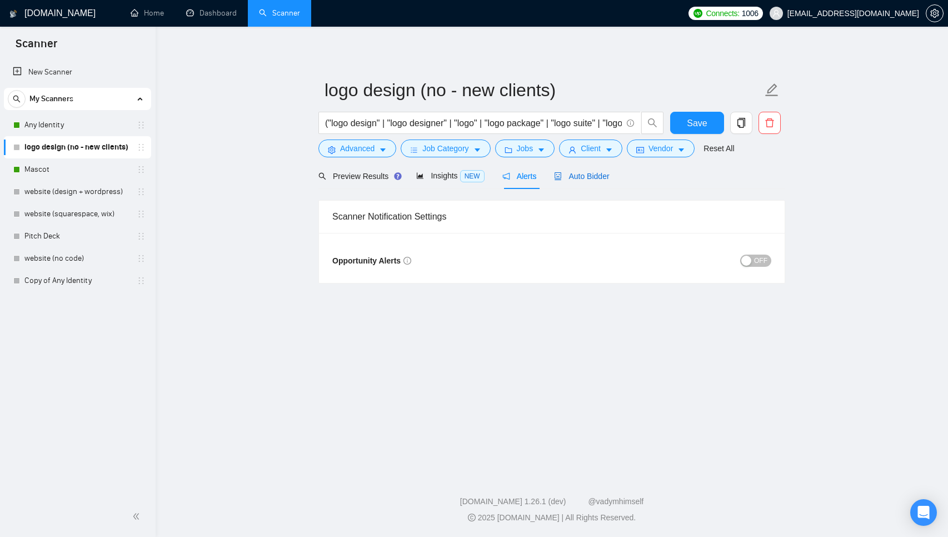
click at [597, 179] on span "Auto Bidder" at bounding box center [581, 176] width 55 height 9
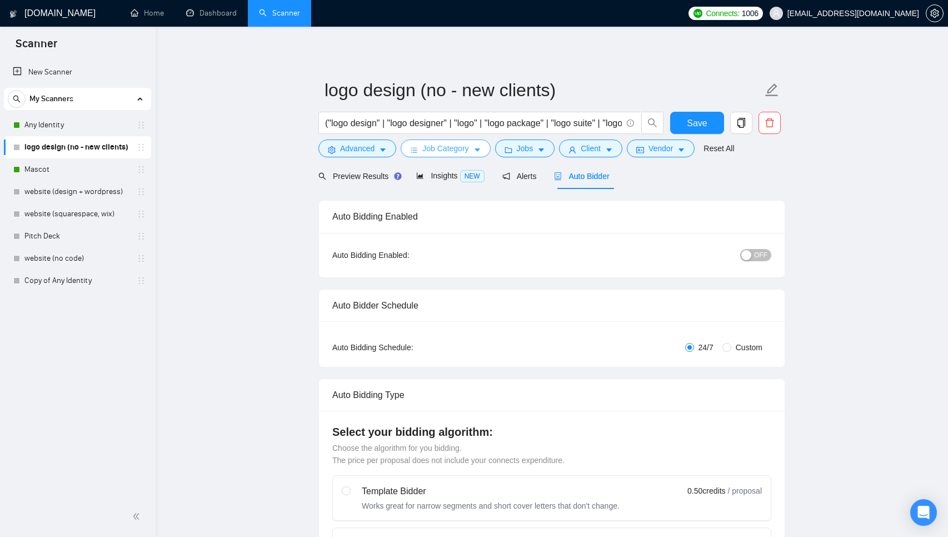
click at [461, 154] on button "Job Category" at bounding box center [445, 148] width 89 height 18
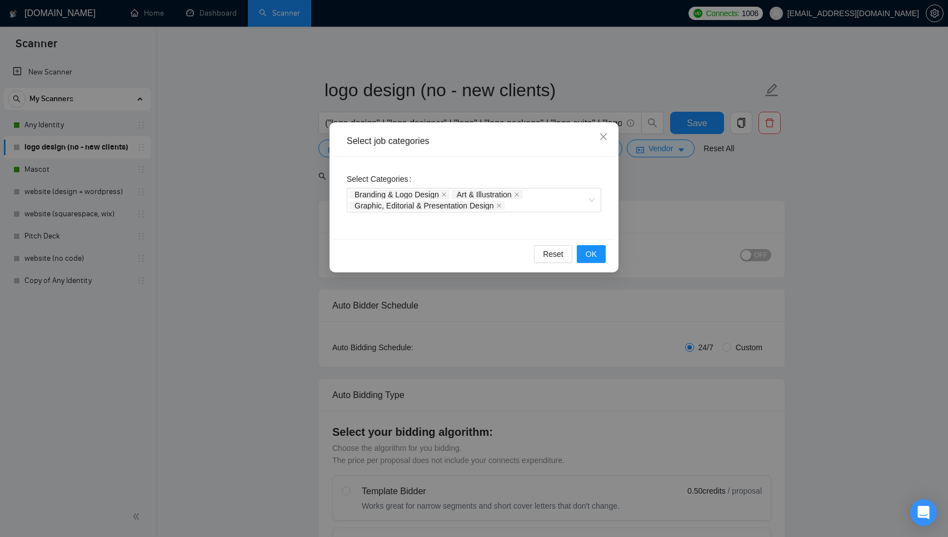
click at [687, 187] on div "Select job categories Select Categories Branding & Logo Design Art & Illustrati…" at bounding box center [474, 268] width 948 height 537
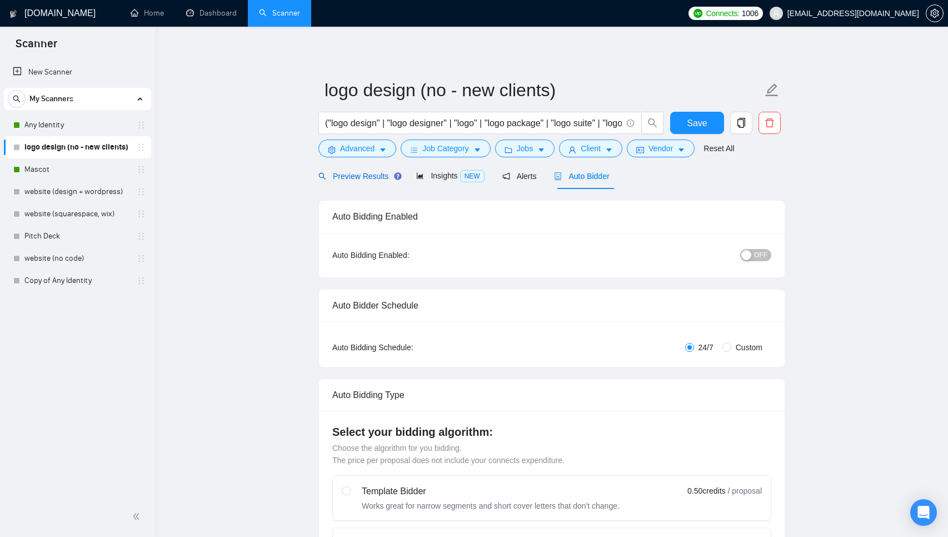
click at [358, 173] on span "Preview Results" at bounding box center [358, 176] width 80 height 9
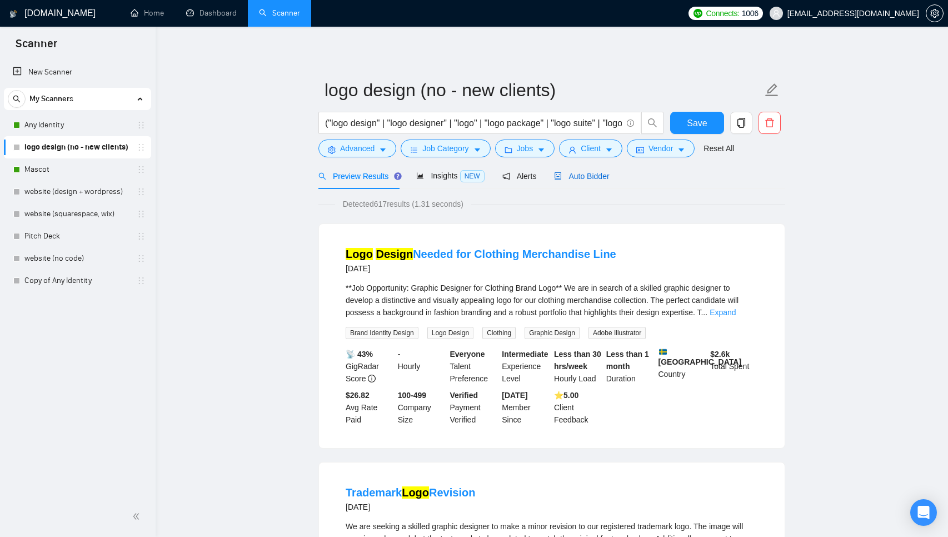
click at [584, 174] on span "Auto Bidder" at bounding box center [581, 176] width 55 height 9
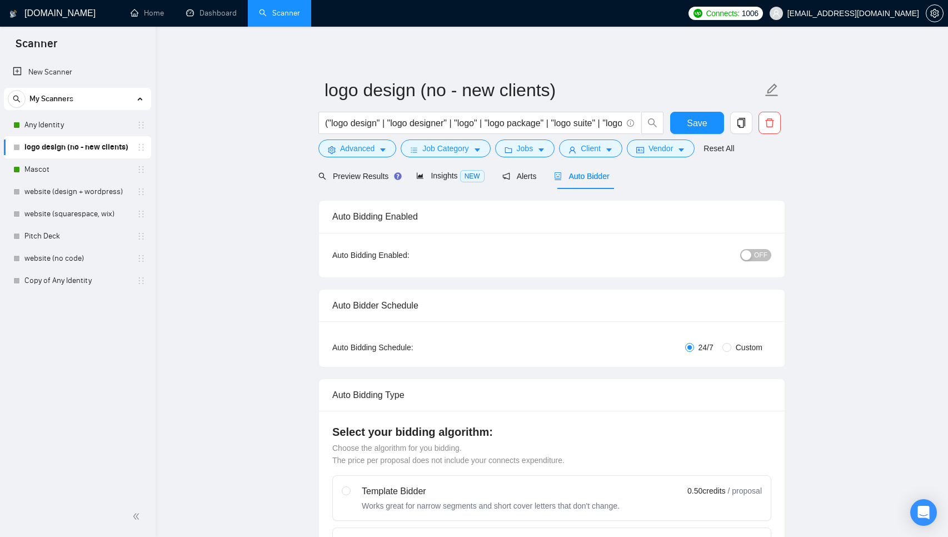
click at [754, 257] on span "OFF" at bounding box center [760, 255] width 13 height 12
click at [702, 127] on span "Save" at bounding box center [697, 123] width 20 height 14
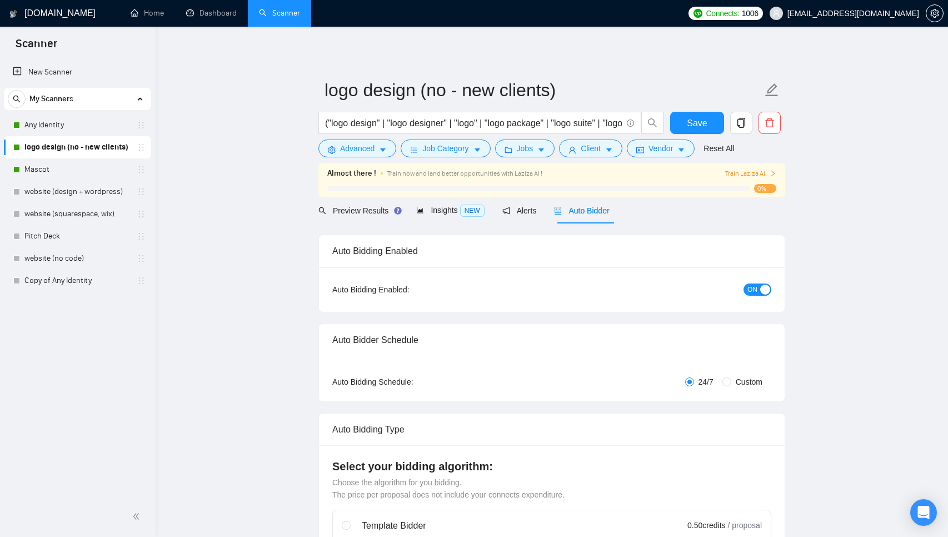
click at [155, 252] on ul "New Scanner My Scanners Any Identity logo design (no - new clients) Mascot webs…" at bounding box center [78, 175] width 156 height 233
click at [71, 129] on link "Any Identity" at bounding box center [77, 125] width 106 height 22
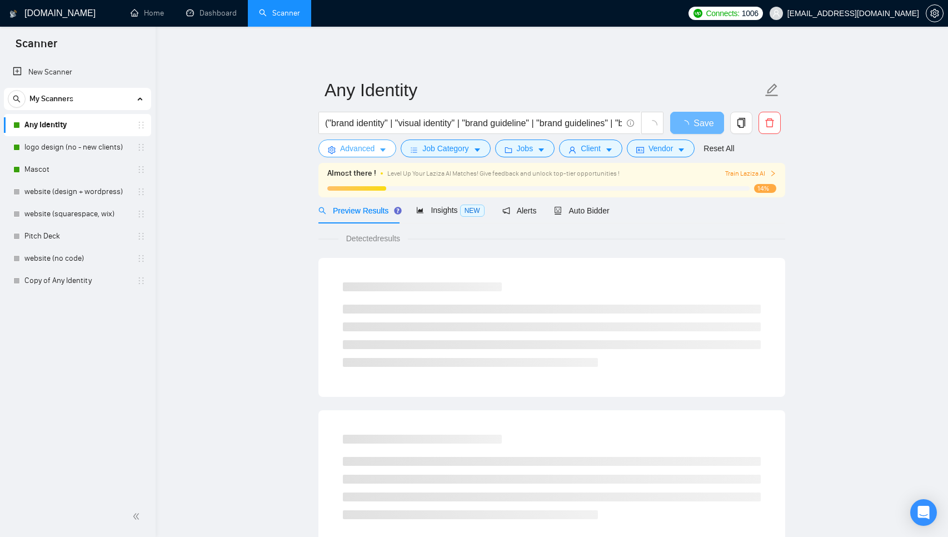
click at [357, 152] on span "Advanced" at bounding box center [357, 148] width 34 height 12
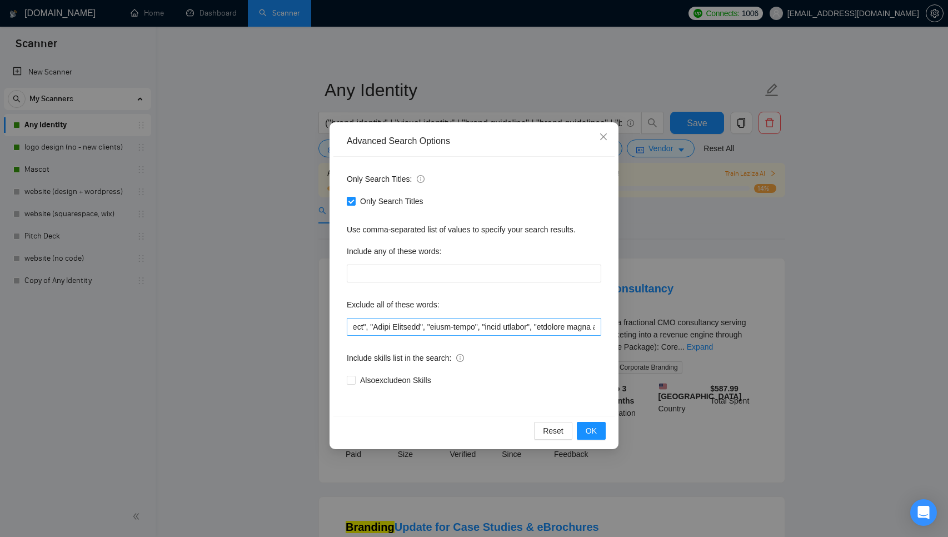
scroll to position [0, 124]
drag, startPoint x: 425, startPoint y: 327, endPoint x: 471, endPoint y: 331, distance: 45.7
click at [471, 331] on input "text" at bounding box center [474, 327] width 254 height 18
type input ""Brand Strategist", "Video Editing", "Match Branding", "final touches", "clothi…"
click at [595, 429] on span "OK" at bounding box center [591, 430] width 11 height 12
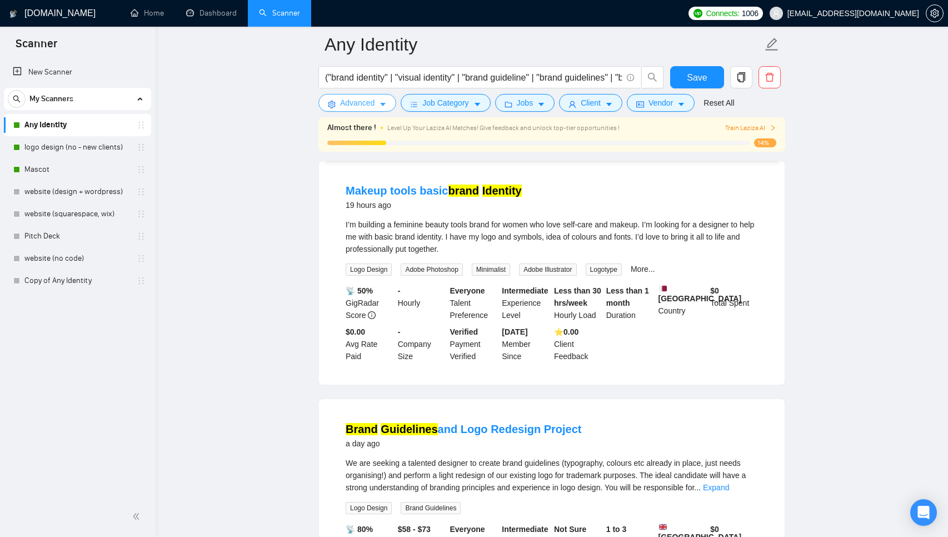
scroll to position [0, 0]
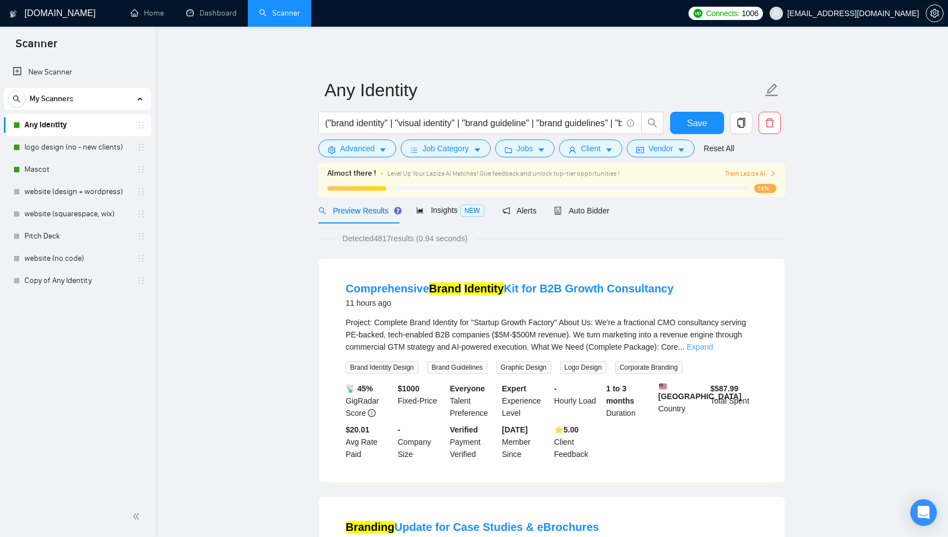
click at [713, 349] on link "Expand" at bounding box center [700, 346] width 26 height 9
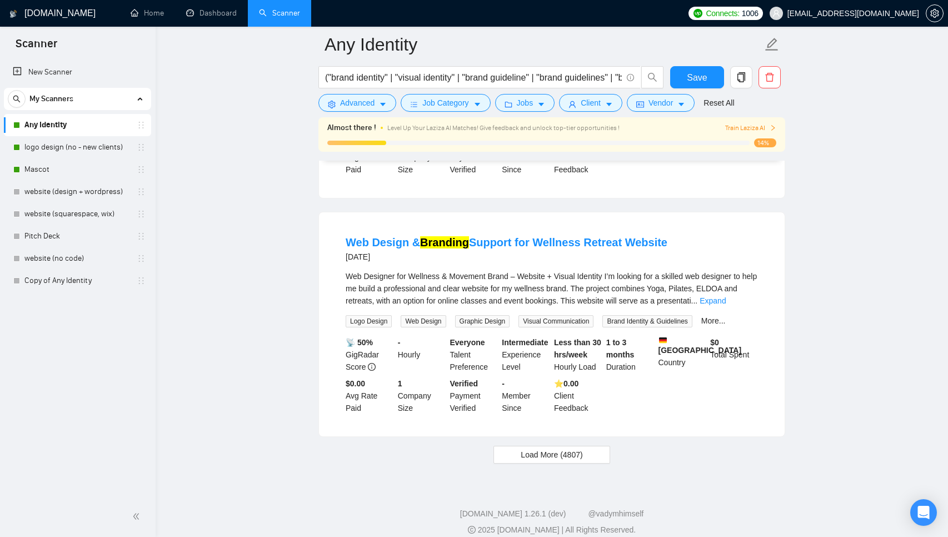
scroll to position [2464, 0]
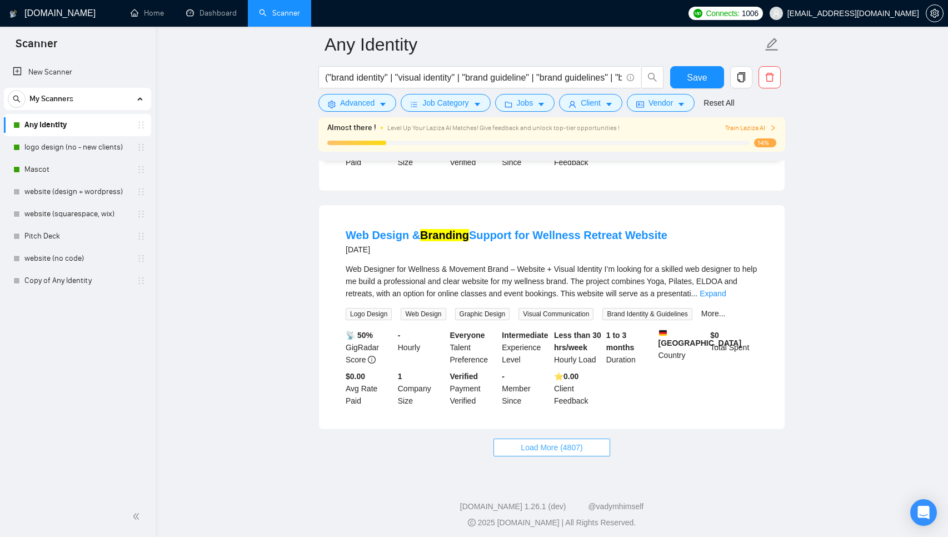
click at [552, 453] on span "Load More (4807)" at bounding box center [552, 447] width 62 height 12
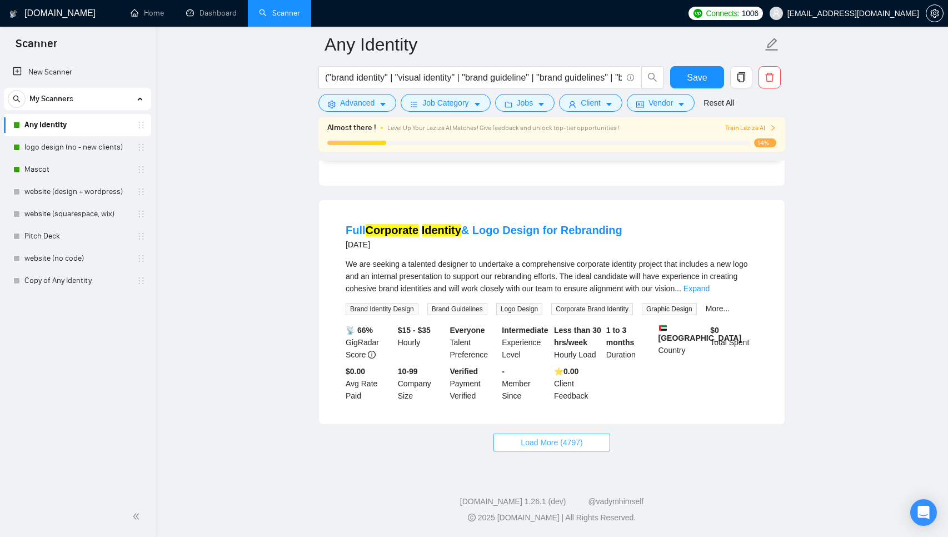
scroll to position [4962, 0]
click at [526, 448] on span "Load More (4797)" at bounding box center [552, 442] width 62 height 12
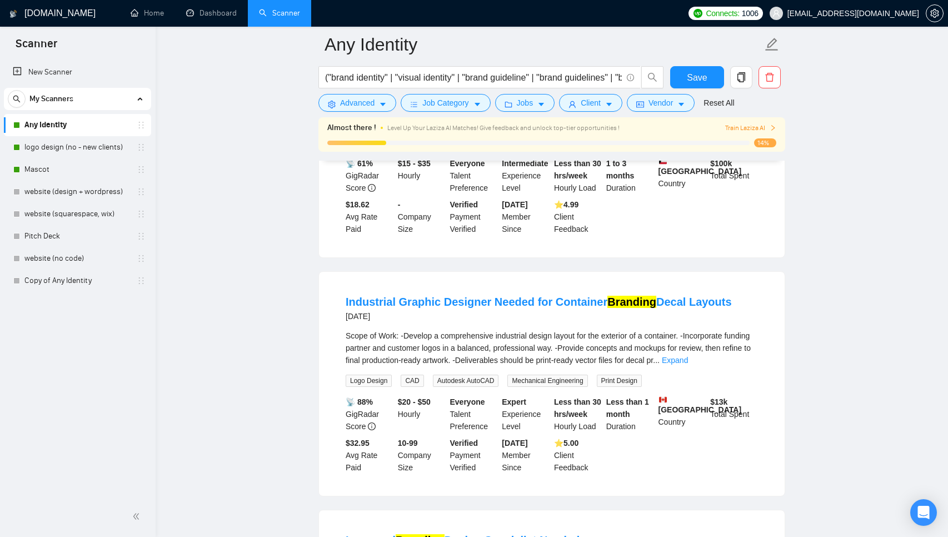
scroll to position [5372, 0]
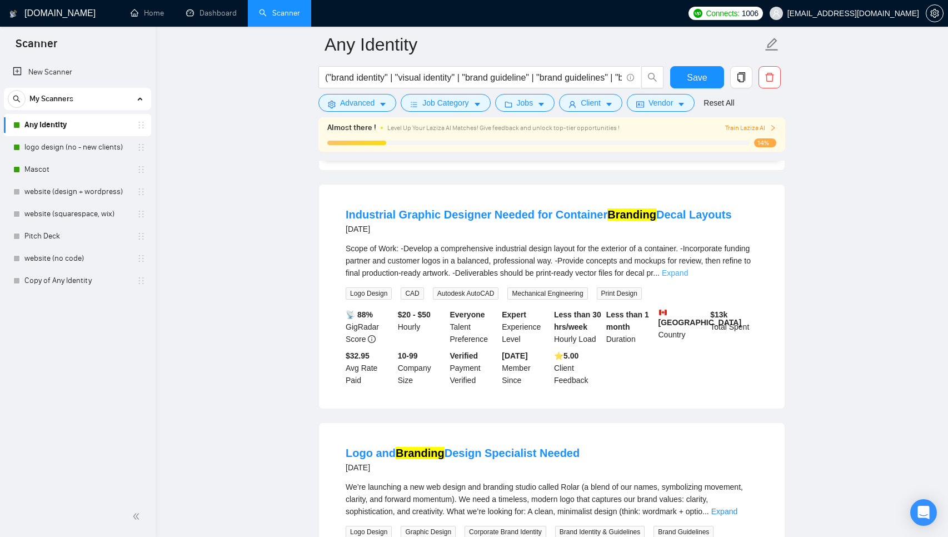
click at [688, 277] on link "Expand" at bounding box center [675, 272] width 26 height 9
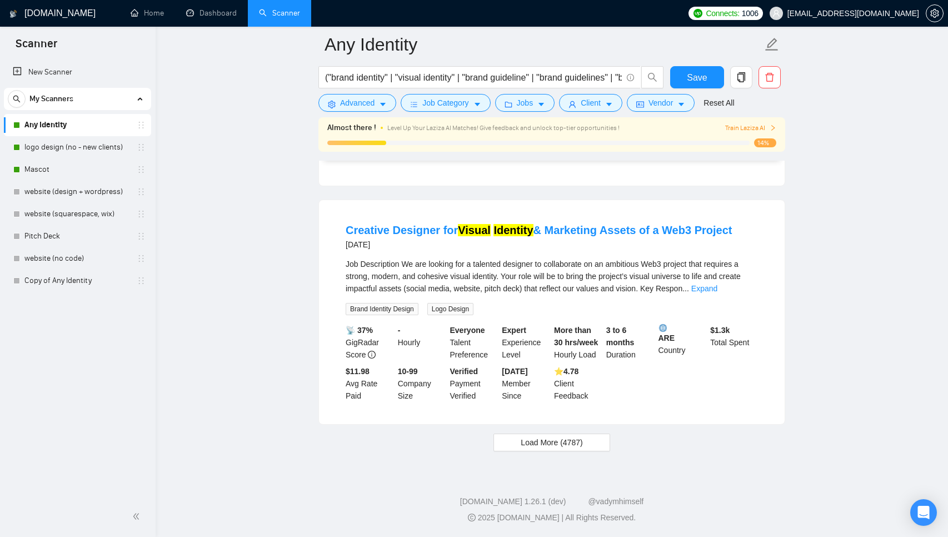
scroll to position [7391, 0]
click at [561, 448] on span "Load More (4787)" at bounding box center [552, 442] width 62 height 12
click at [717, 293] on link "Expand" at bounding box center [704, 288] width 26 height 9
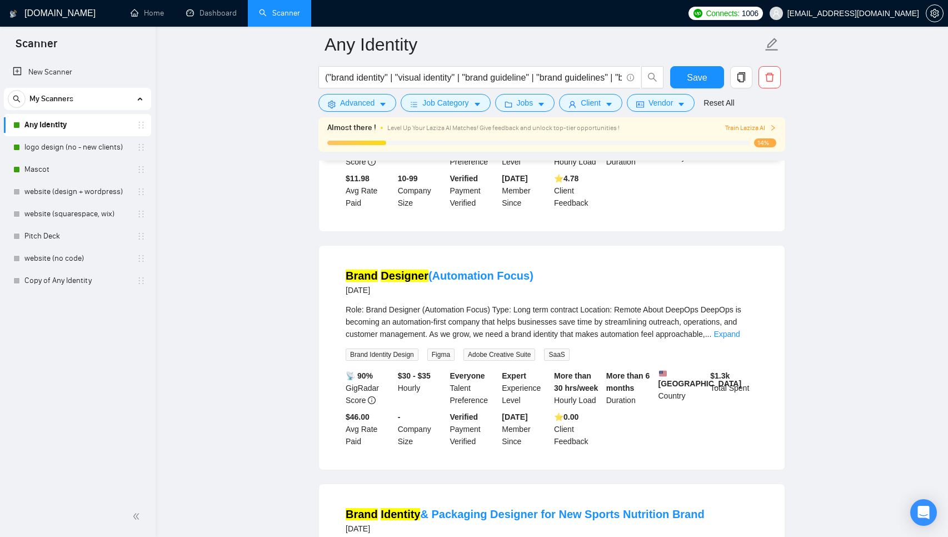
scroll to position [7669, 0]
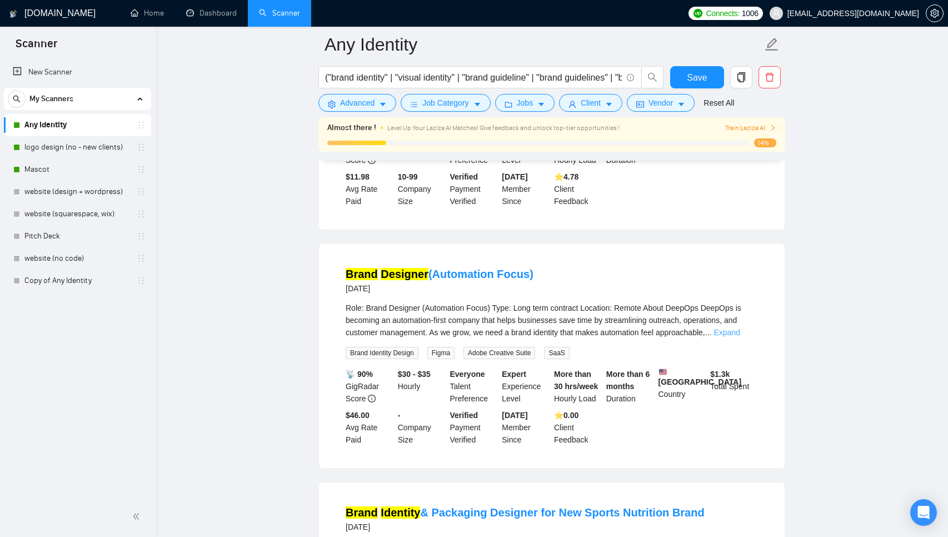
click at [739, 337] on link "Expand" at bounding box center [726, 332] width 26 height 9
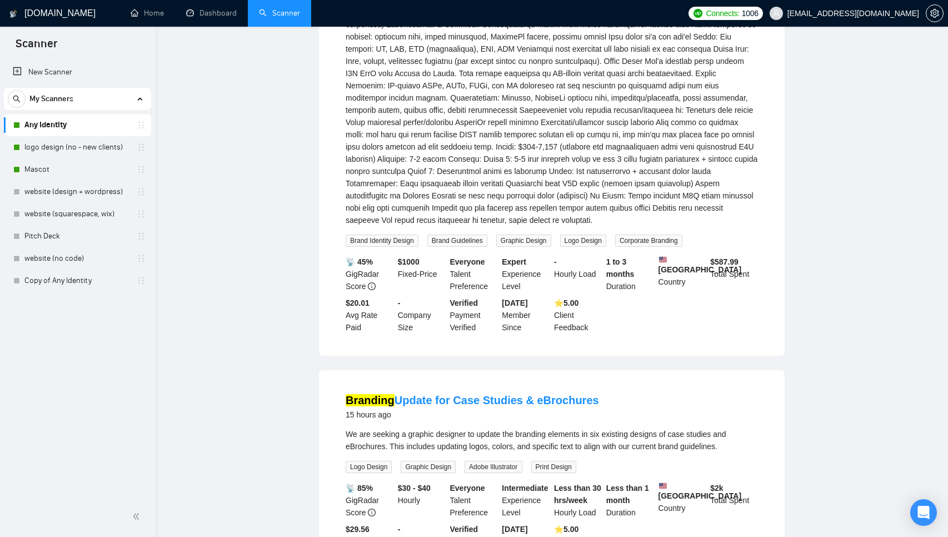
scroll to position [0, 0]
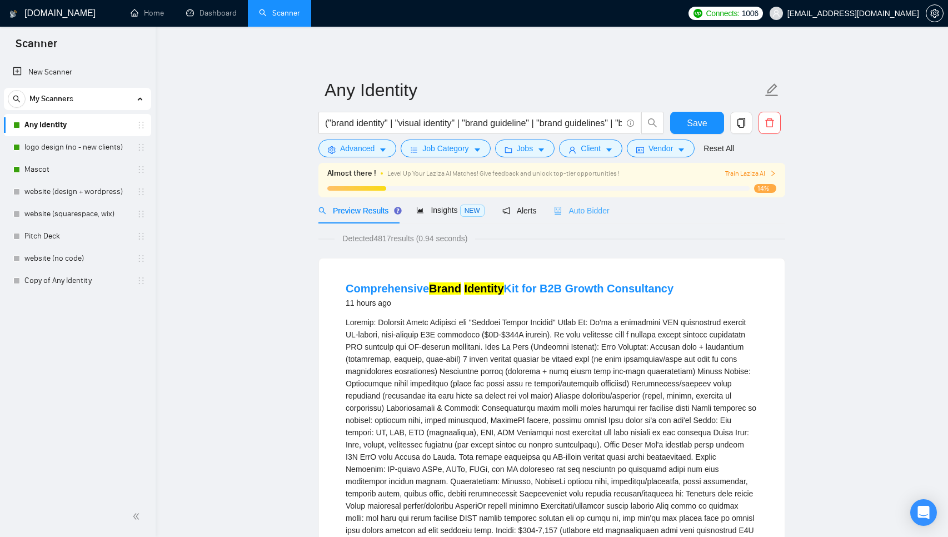
click at [604, 204] on div "Auto Bidder" at bounding box center [581, 210] width 55 height 26
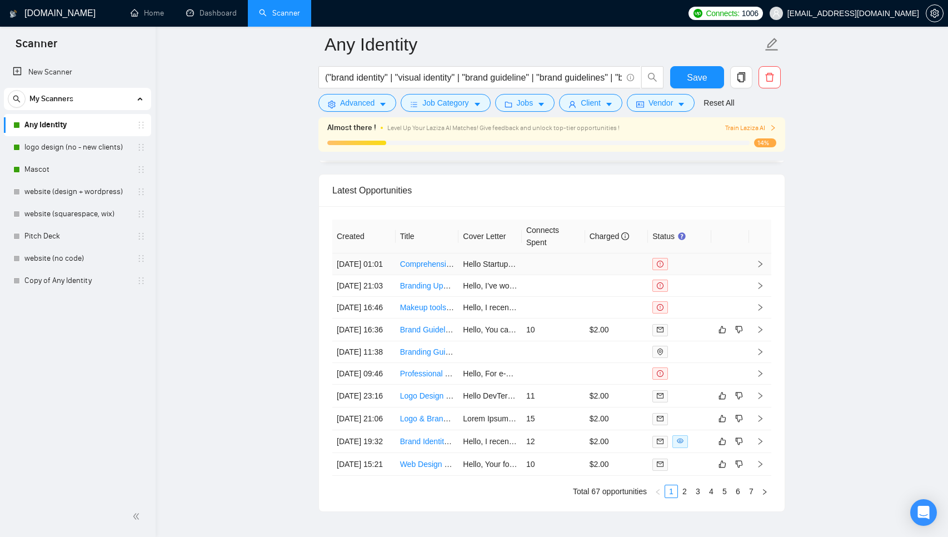
scroll to position [2744, 0]
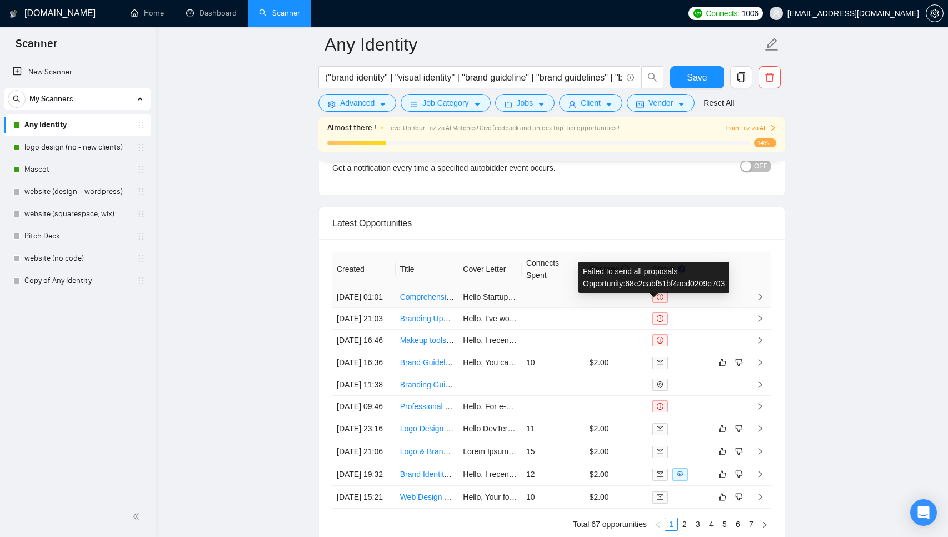
click at [658, 300] on icon "exclamation-circle" at bounding box center [660, 296] width 7 height 7
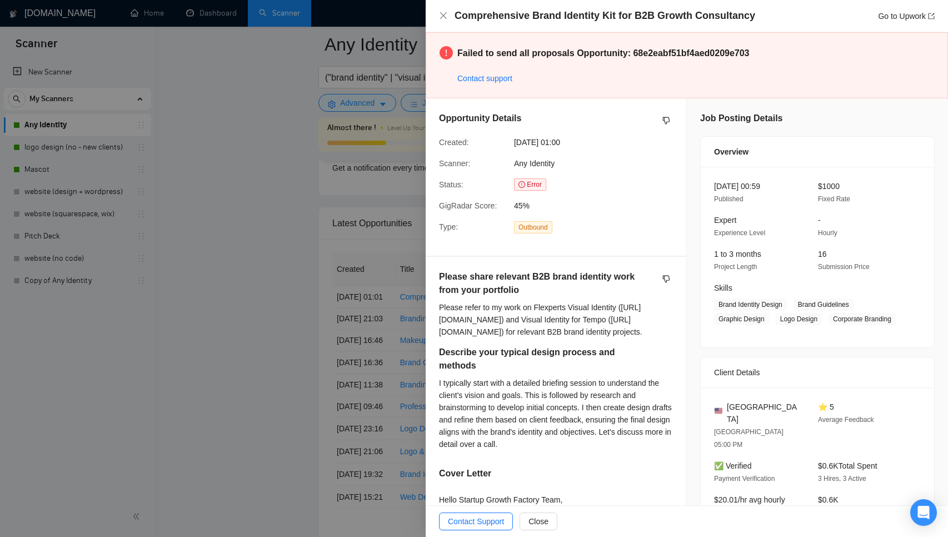
click at [426, 211] on div "Opportunity Details Created: [DATE] 01:00 Scanner: Any Identity Status: Error G…" at bounding box center [556, 176] width 261 height 157
click at [384, 239] on div at bounding box center [474, 268] width 948 height 537
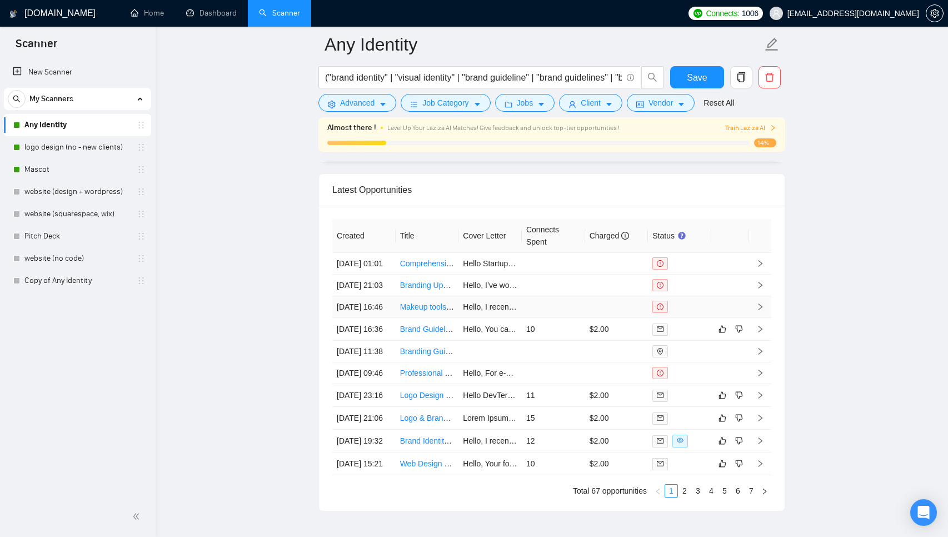
scroll to position [2778, 0]
click at [638, 383] on td at bounding box center [616, 373] width 63 height 22
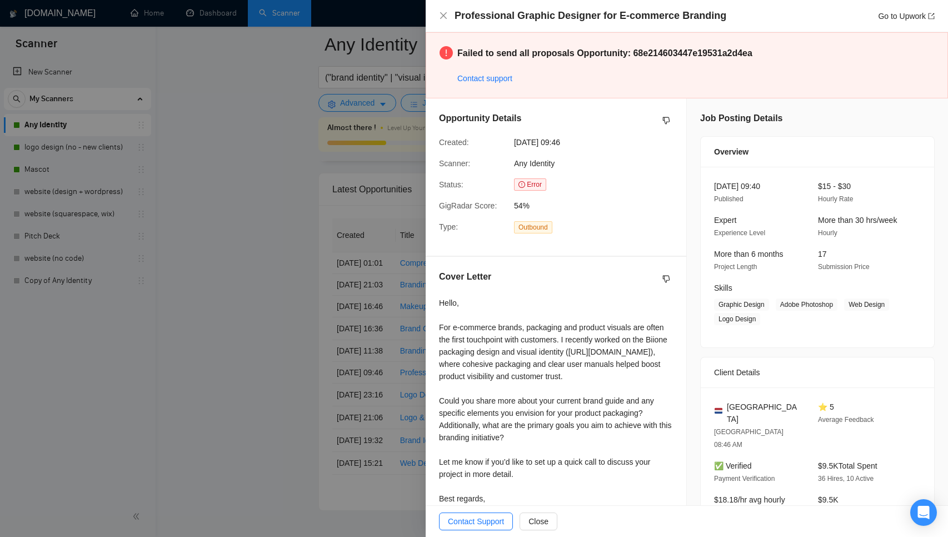
click at [349, 330] on div at bounding box center [474, 268] width 948 height 537
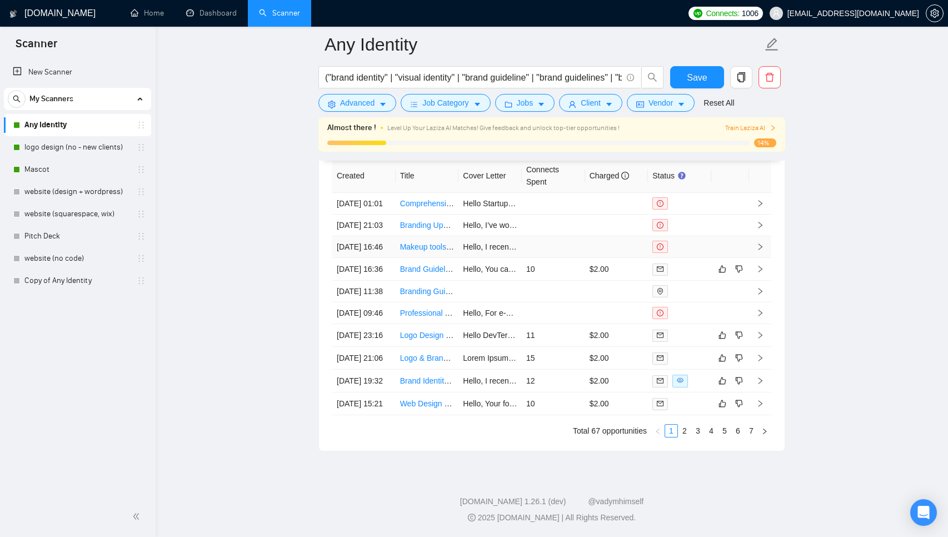
scroll to position [2917, 0]
click at [687, 437] on link "2" at bounding box center [684, 430] width 12 height 12
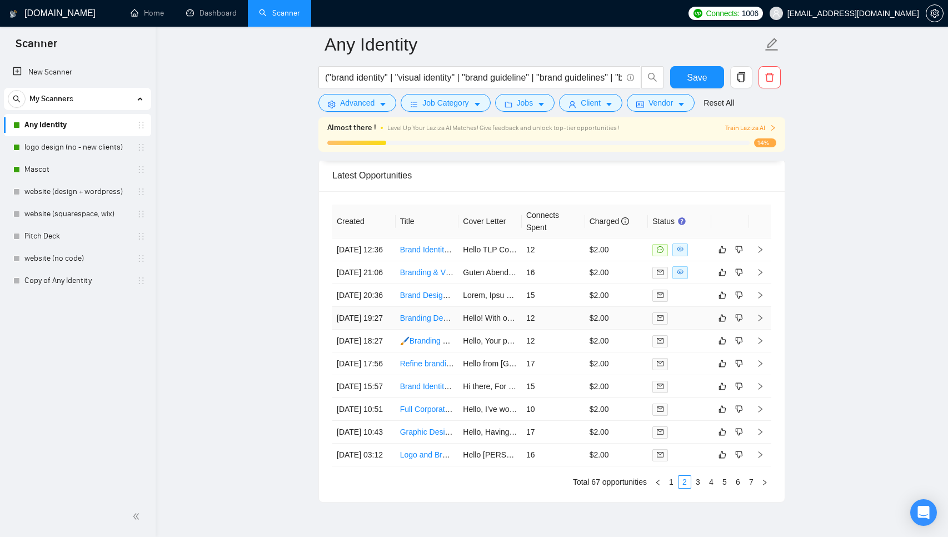
scroll to position [2953, 0]
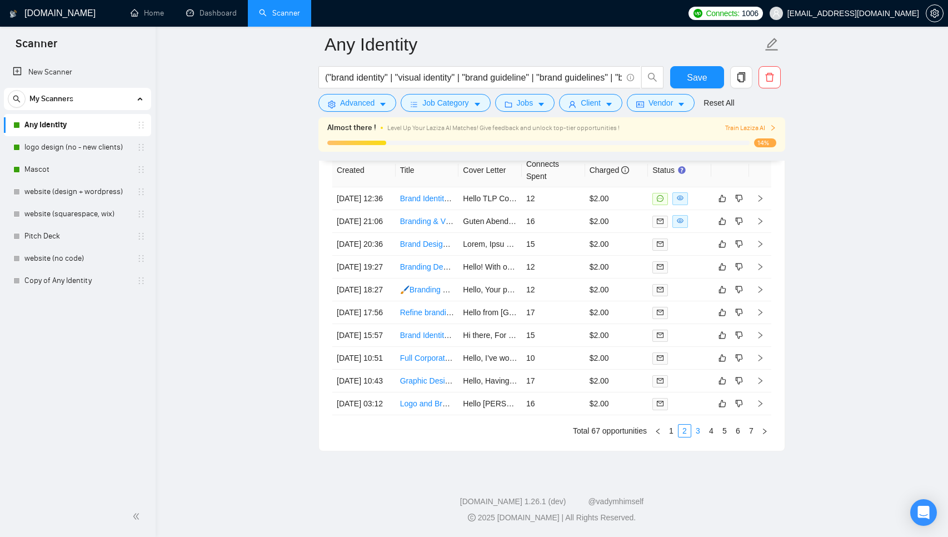
click at [698, 424] on link "3" at bounding box center [698, 430] width 12 height 12
click at [707, 437] on link "4" at bounding box center [711, 430] width 12 height 12
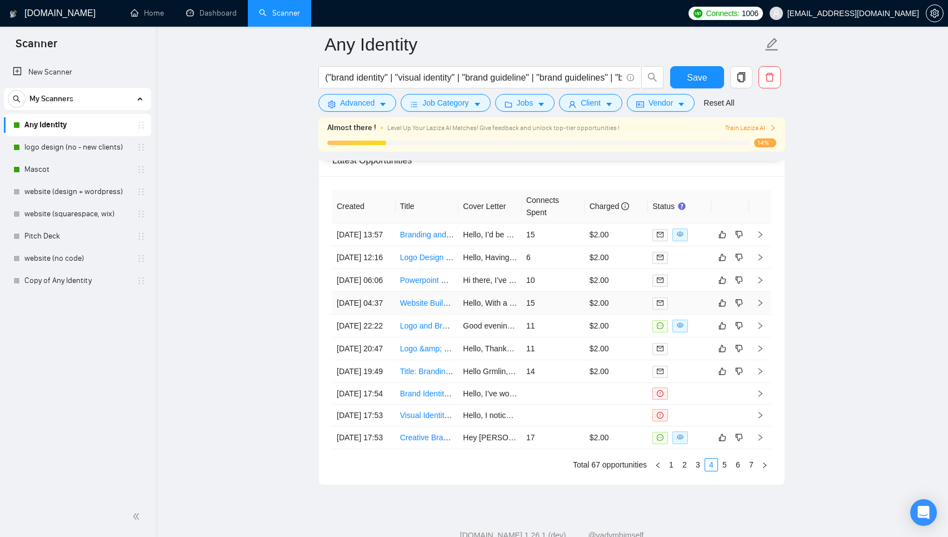
scroll to position [2880, 0]
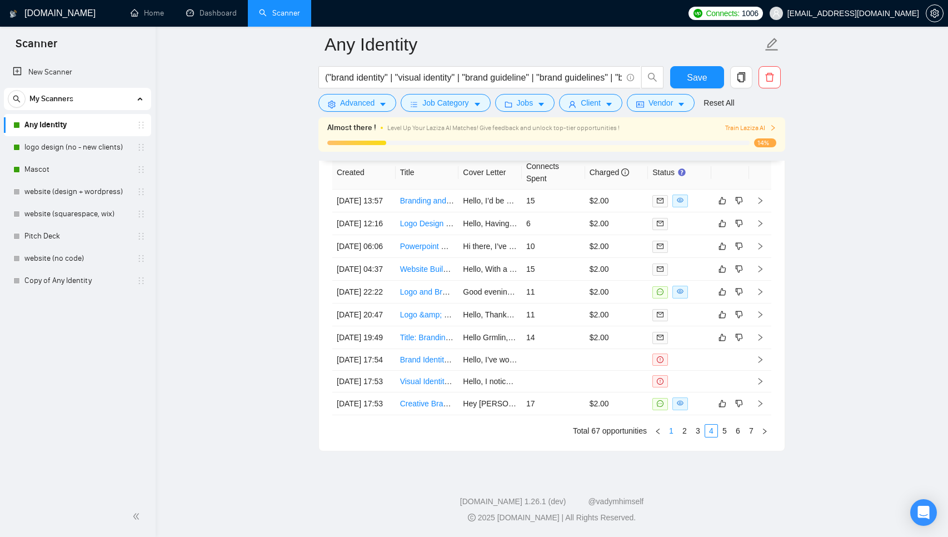
click at [673, 437] on link "1" at bounding box center [671, 430] width 12 height 12
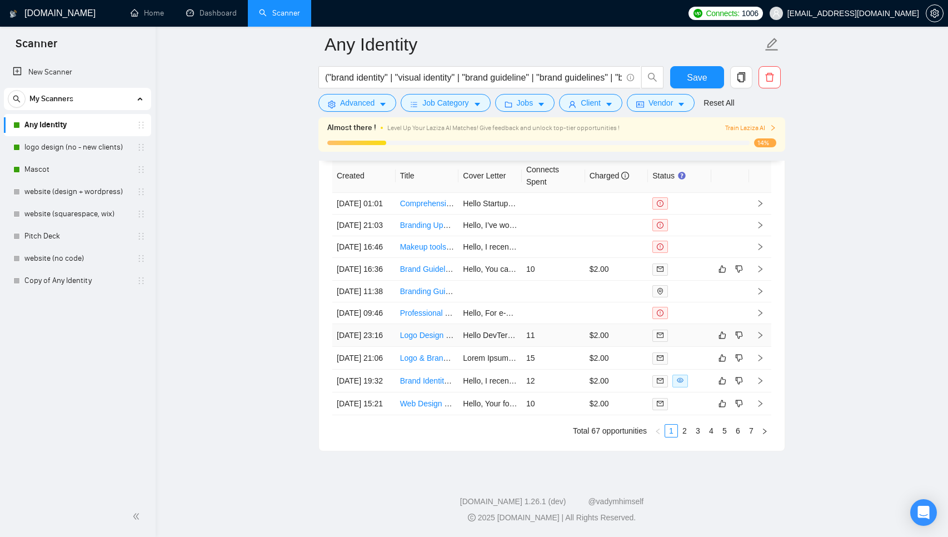
scroll to position [2852, 0]
click at [575, 228] on td at bounding box center [553, 225] width 63 height 22
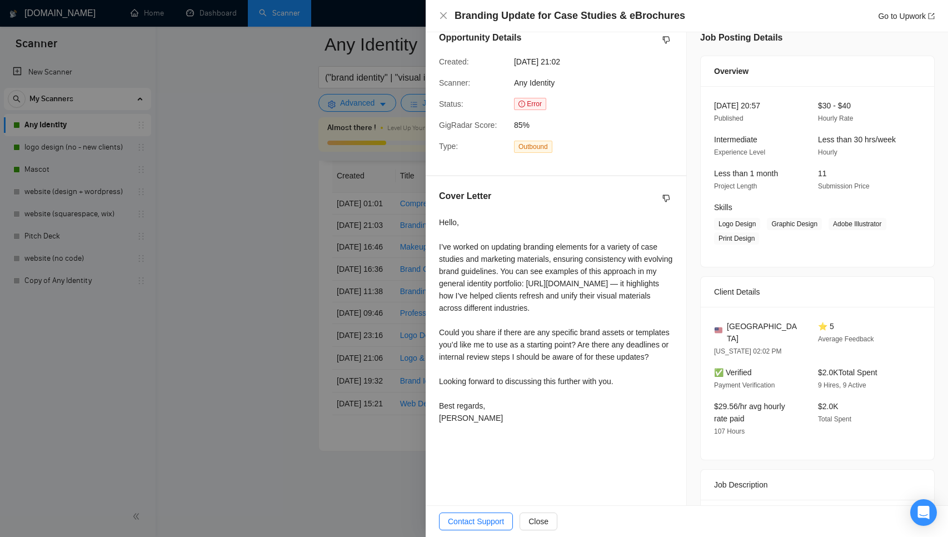
scroll to position [167, 0]
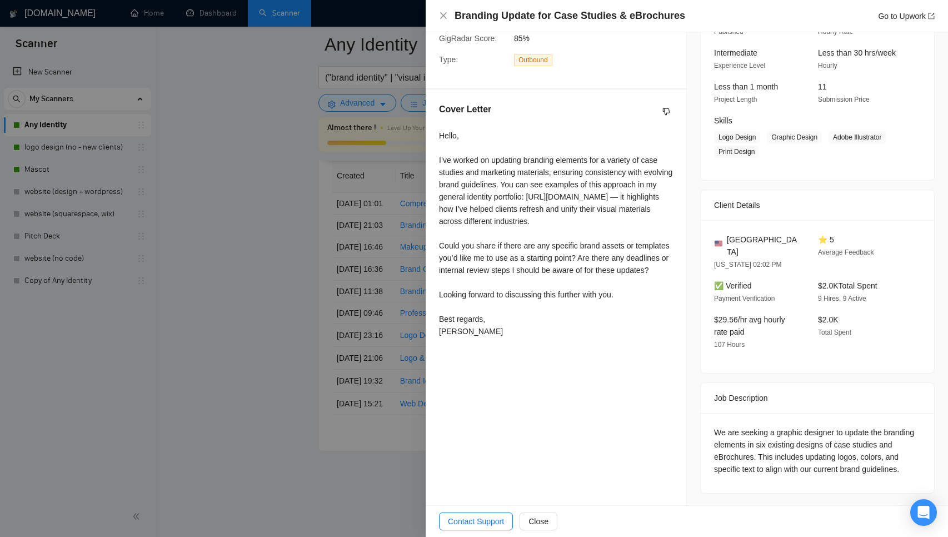
click at [376, 257] on div at bounding box center [474, 268] width 948 height 537
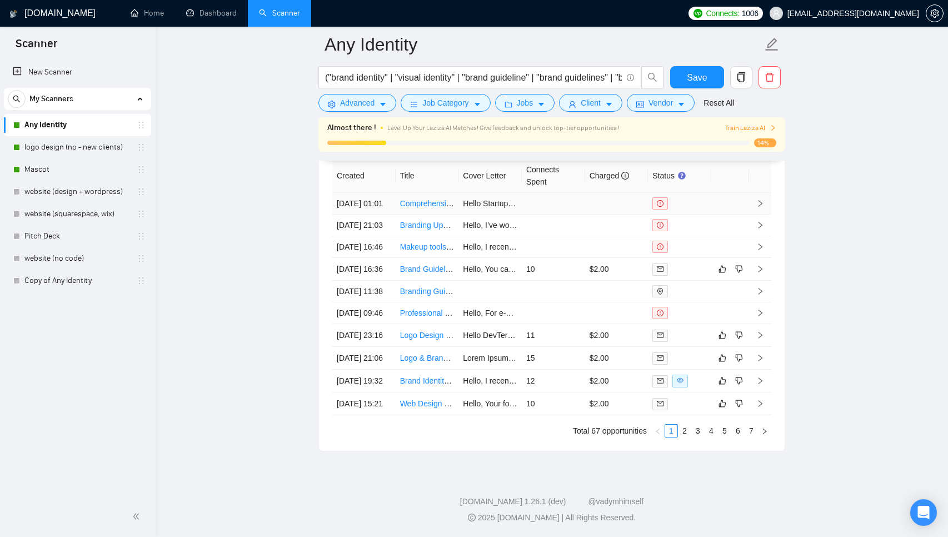
click at [554, 200] on td at bounding box center [553, 204] width 63 height 22
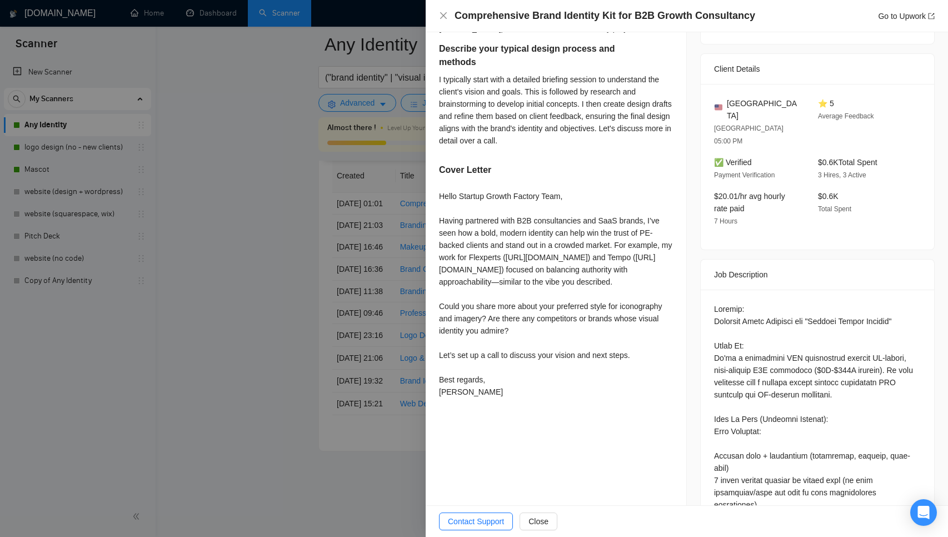
scroll to position [325, 0]
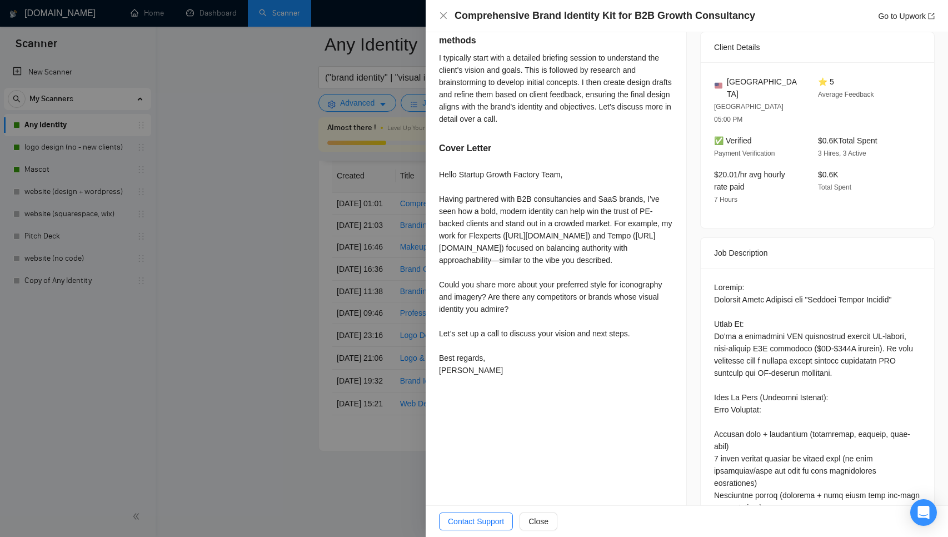
click at [346, 327] on div at bounding box center [474, 268] width 948 height 537
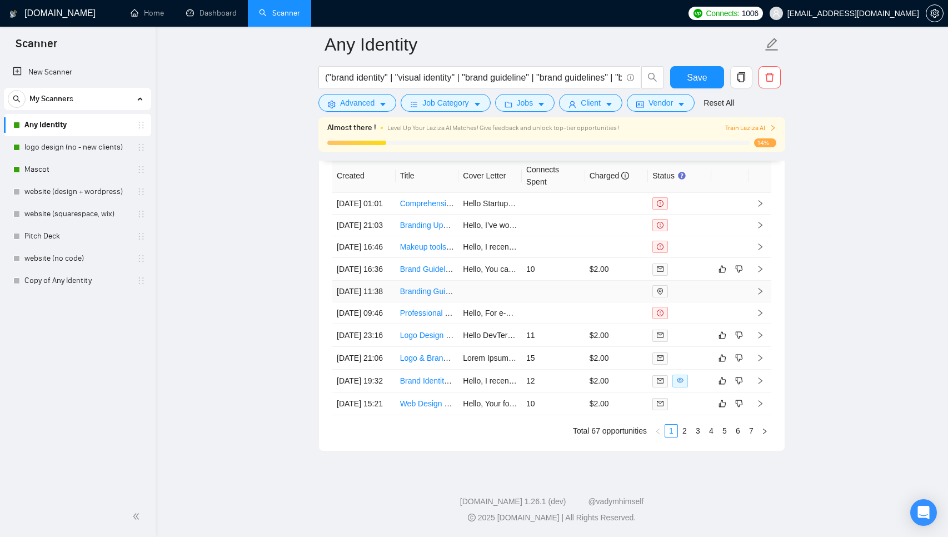
scroll to position [2953, 0]
click at [680, 429] on link "2" at bounding box center [684, 430] width 12 height 12
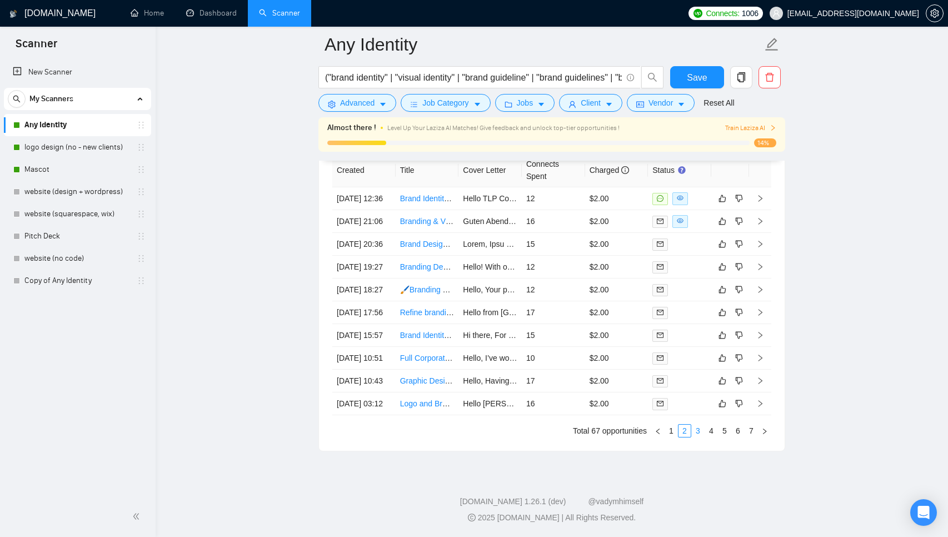
click at [694, 428] on link "3" at bounding box center [698, 430] width 12 height 12
click at [674, 433] on link "1" at bounding box center [671, 430] width 12 height 12
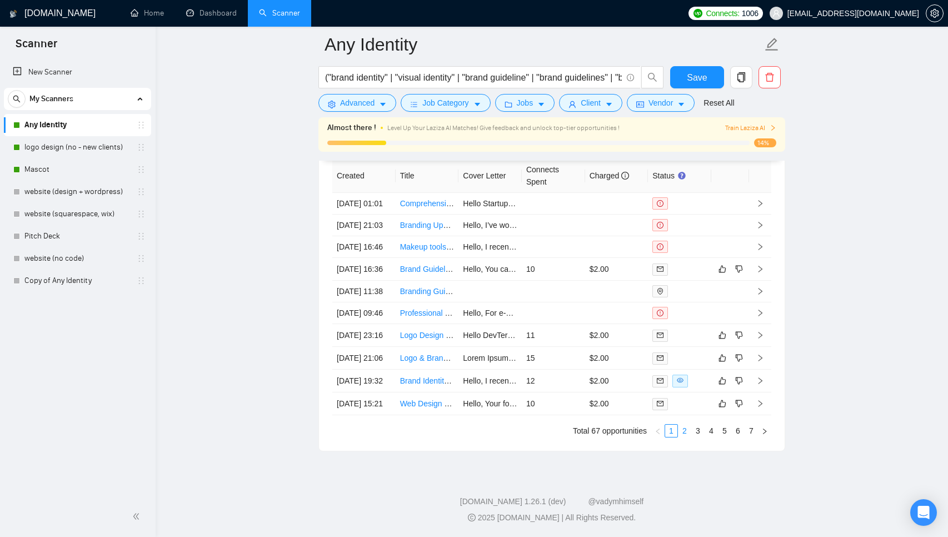
click at [683, 432] on link "2" at bounding box center [684, 430] width 12 height 12
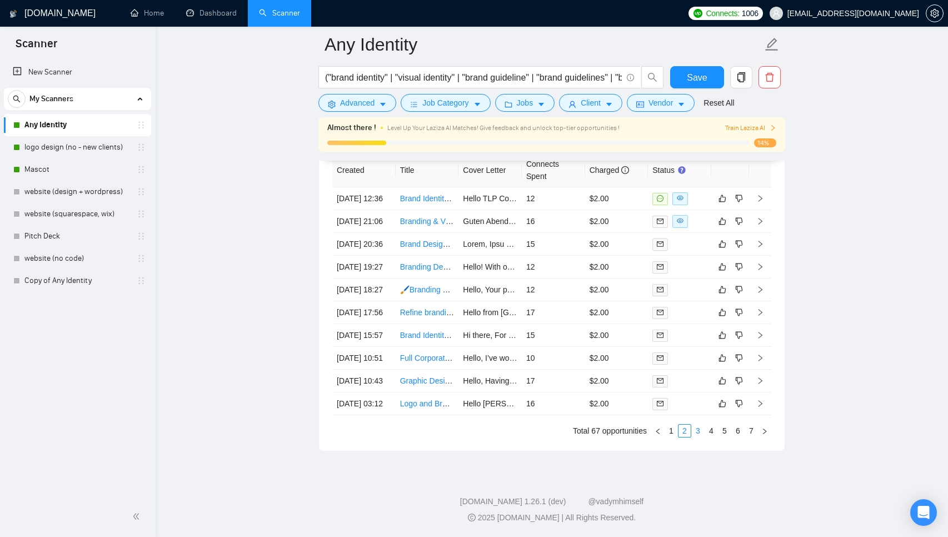
click at [695, 435] on link "3" at bounding box center [698, 430] width 12 height 12
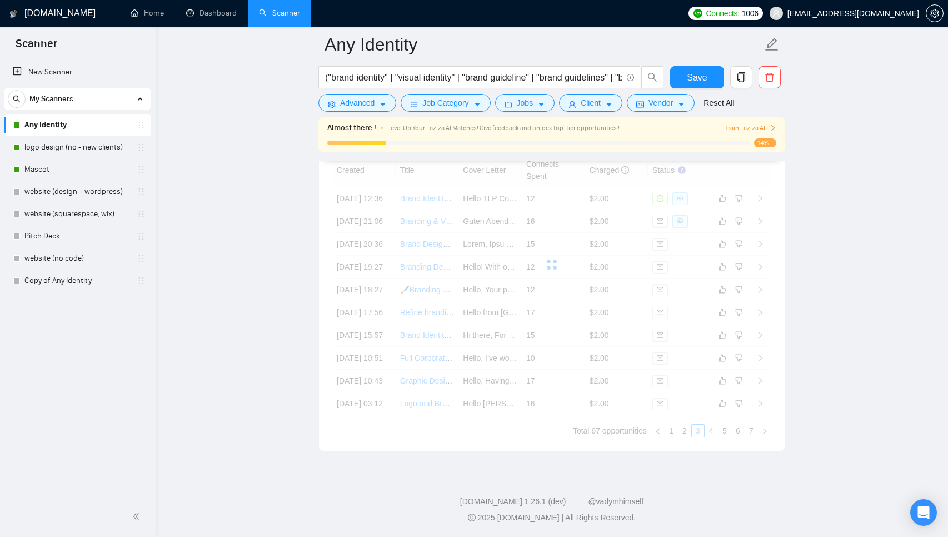
click at [671, 429] on div "Created Title Cover Letter Connects Spent Charged Status [DATE] 12:36 Brand Ide…" at bounding box center [551, 295] width 439 height 284
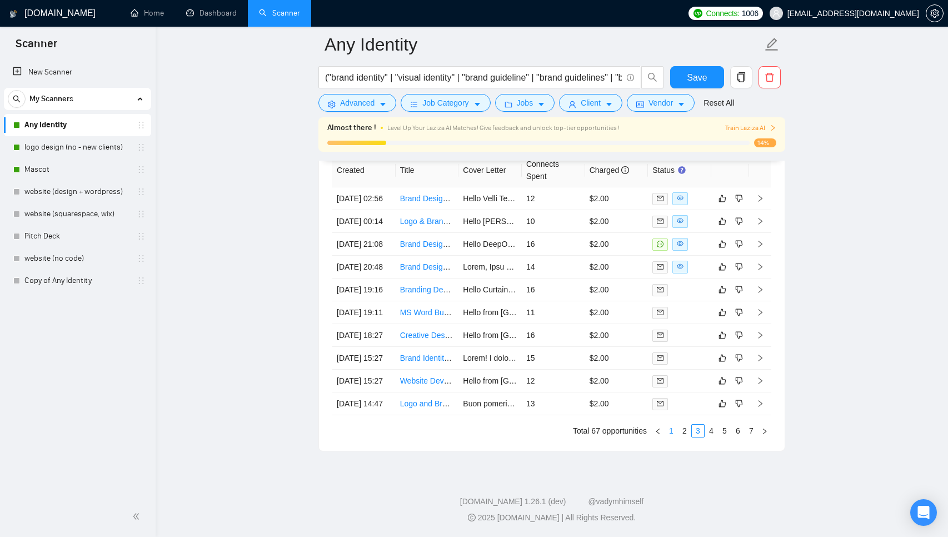
click at [671, 431] on link "1" at bounding box center [671, 430] width 12 height 12
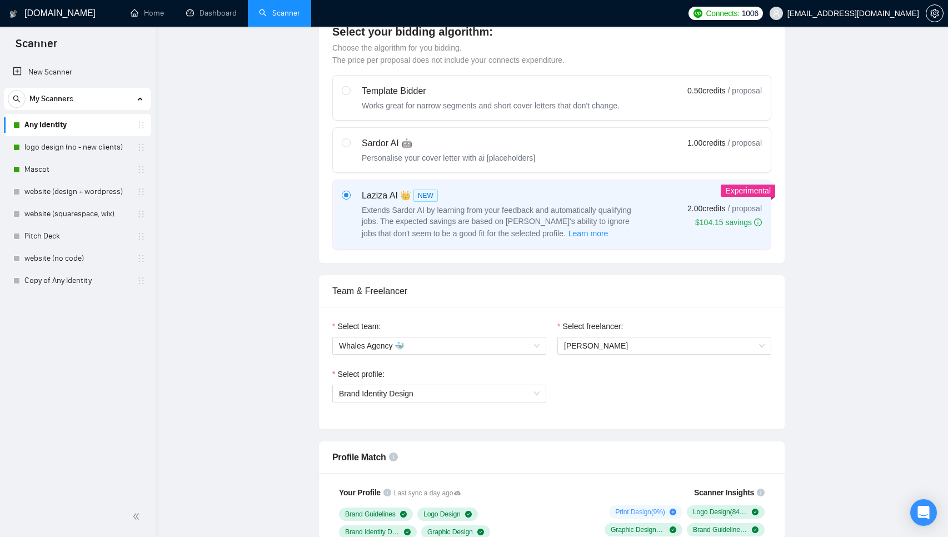
scroll to position [0, 0]
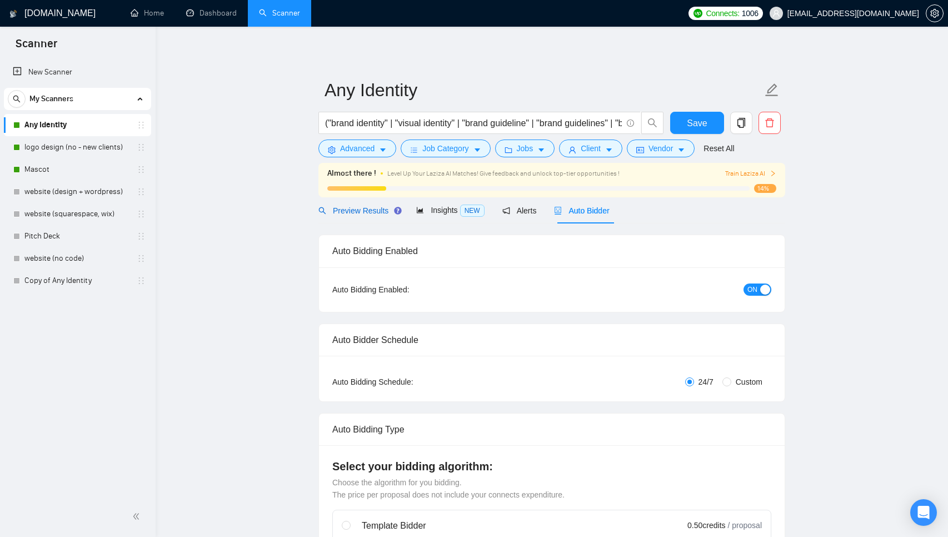
click at [351, 213] on span "Preview Results" at bounding box center [358, 210] width 80 height 9
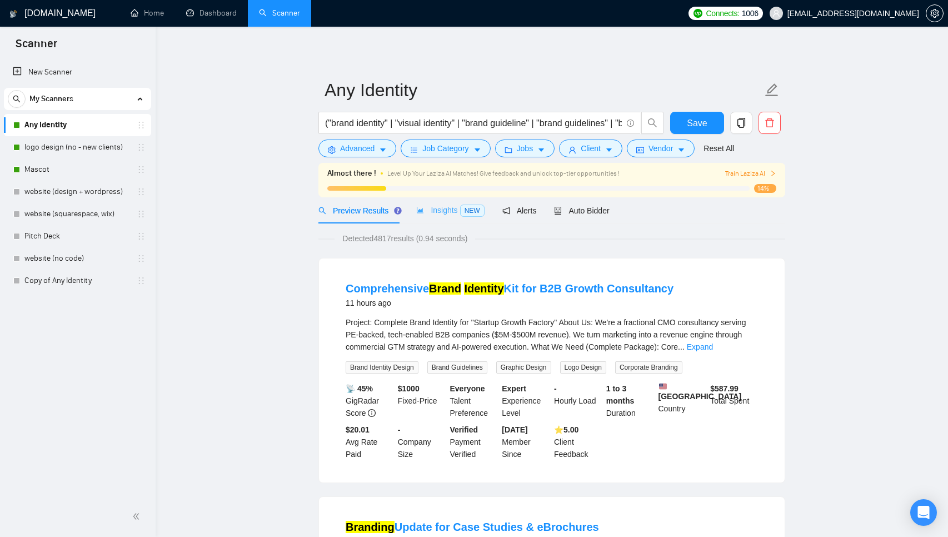
click at [441, 200] on div "Insights NEW" at bounding box center [450, 210] width 68 height 26
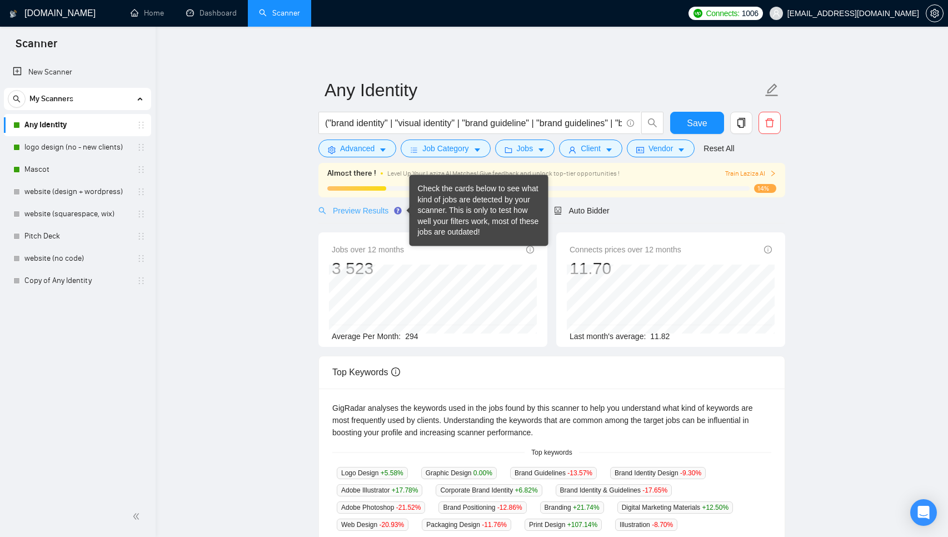
click at [376, 220] on div "Preview Results" at bounding box center [358, 210] width 80 height 26
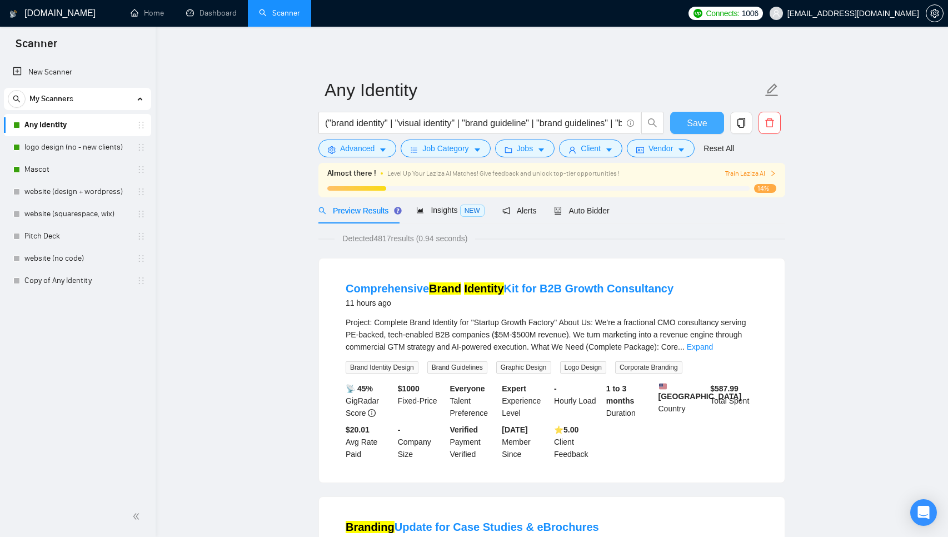
click at [697, 114] on button "Save" at bounding box center [697, 123] width 54 height 22
